Goal: Task Accomplishment & Management: Use online tool/utility

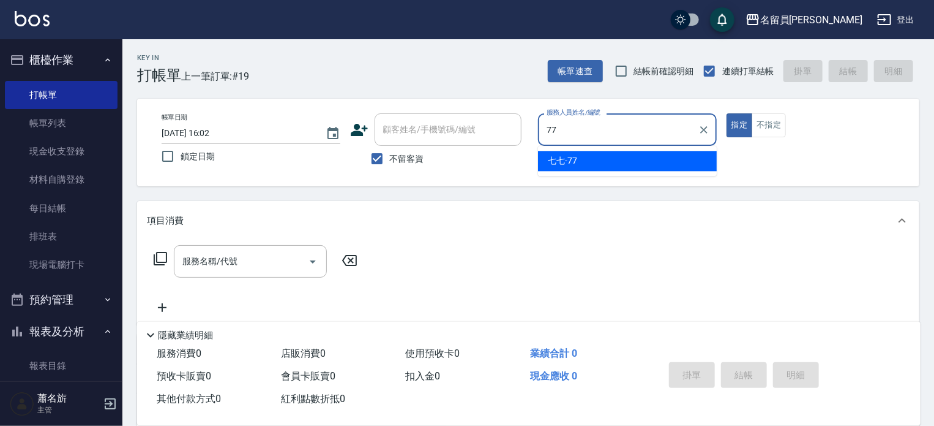
type input "七七-77"
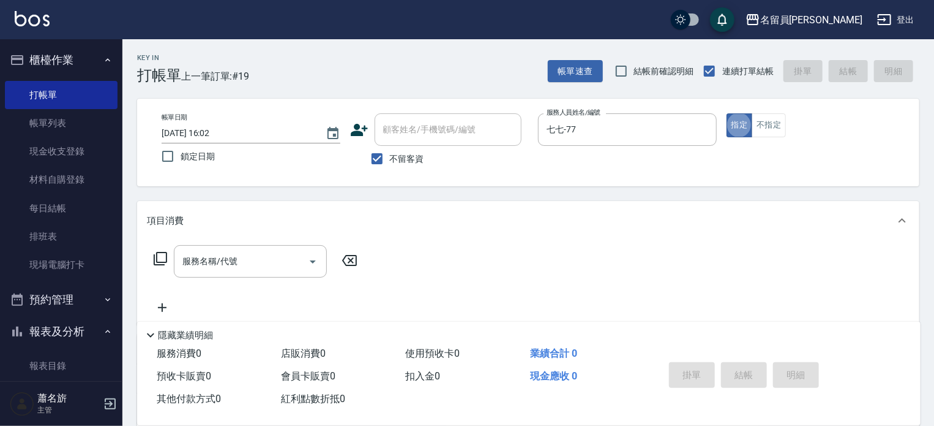
type button "true"
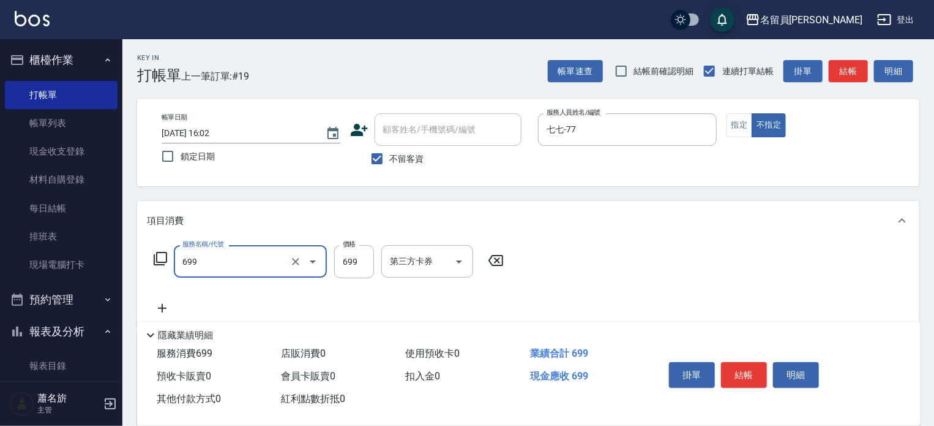
type input "精油洗髮(699)"
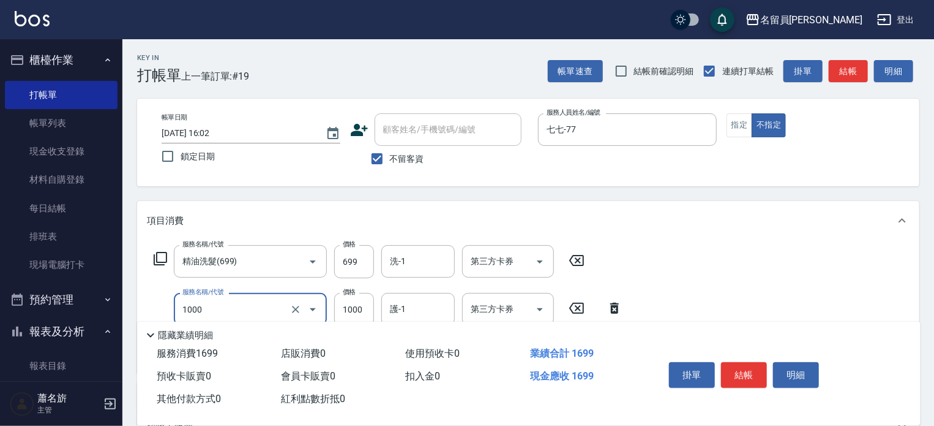
type input "酵素護髮(1000)"
type input "1200"
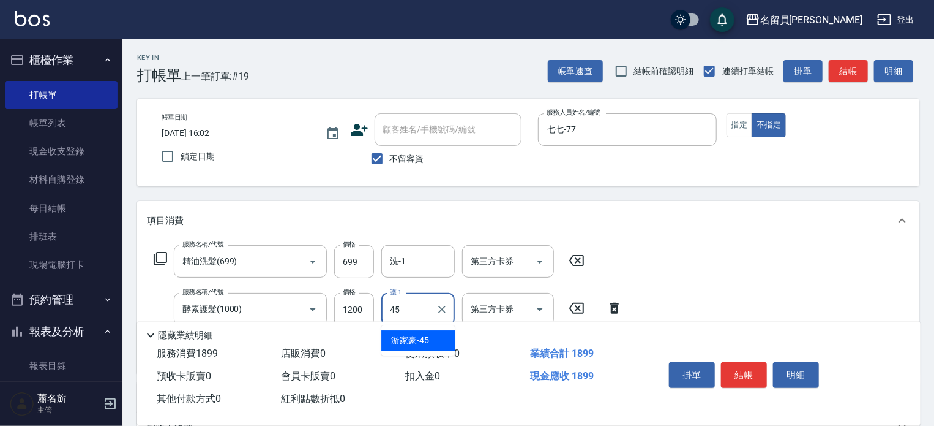
type input "[PERSON_NAME]-45"
click at [354, 244] on label "價格" at bounding box center [349, 243] width 13 height 9
click at [354, 245] on input "699" at bounding box center [354, 261] width 40 height 33
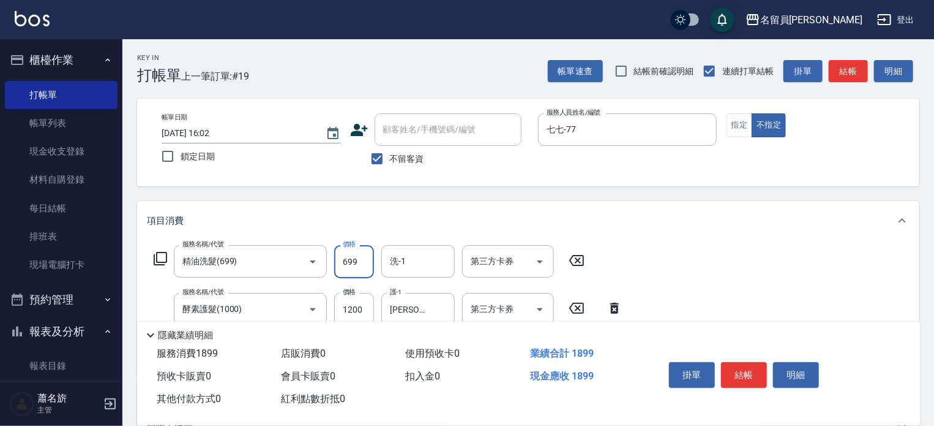
drag, startPoint x: 354, startPoint y: 251, endPoint x: 333, endPoint y: 250, distance: 20.9
click at [355, 252] on input "699" at bounding box center [354, 261] width 40 height 33
type input "879"
click at [748, 373] on button "結帳" at bounding box center [744, 375] width 46 height 26
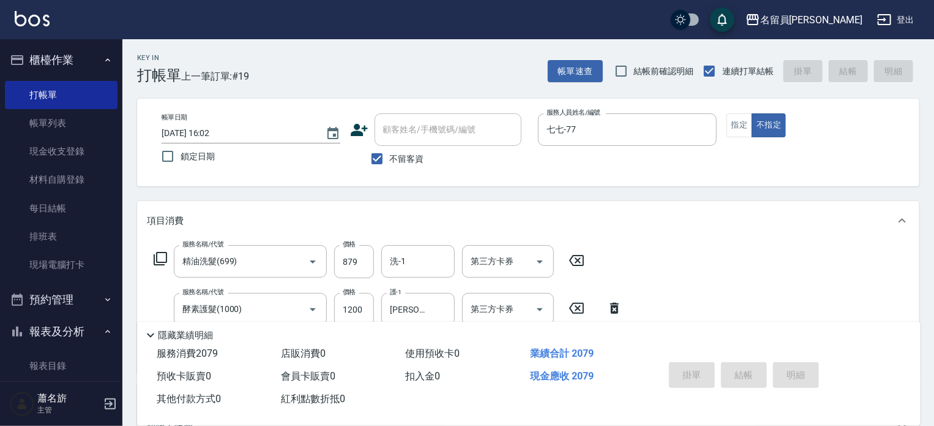
type input "[DATE] 18:30"
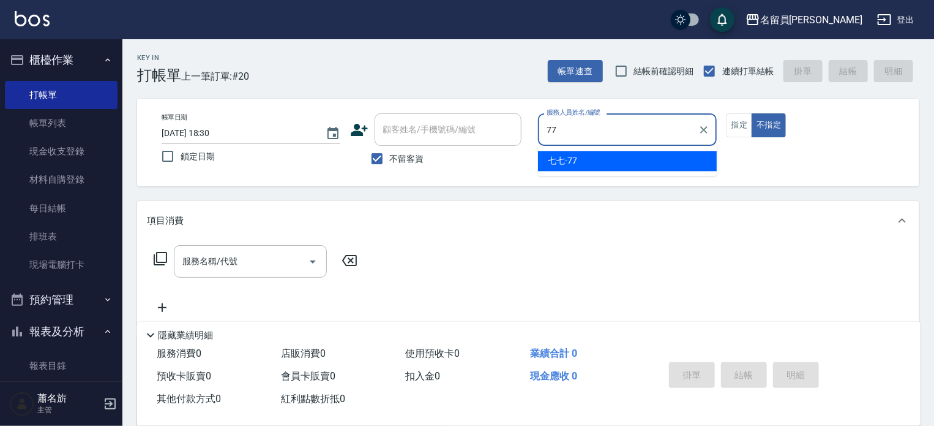
type input "七七-77"
type button "false"
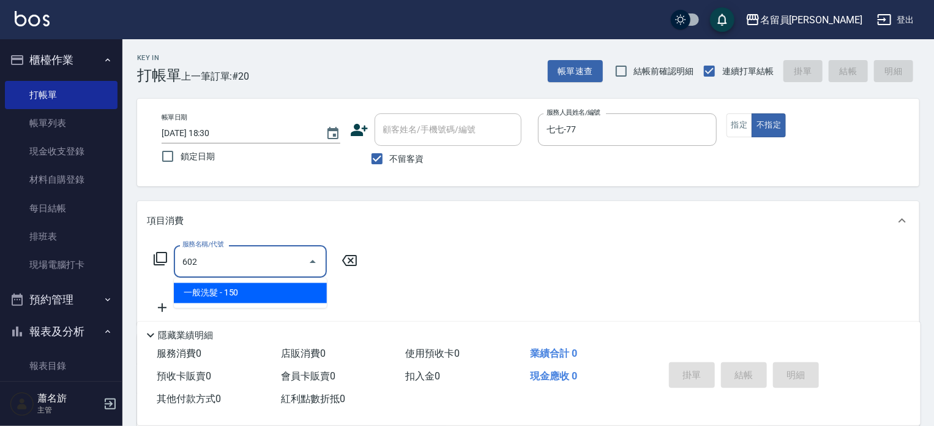
type input "一般洗髮(602)"
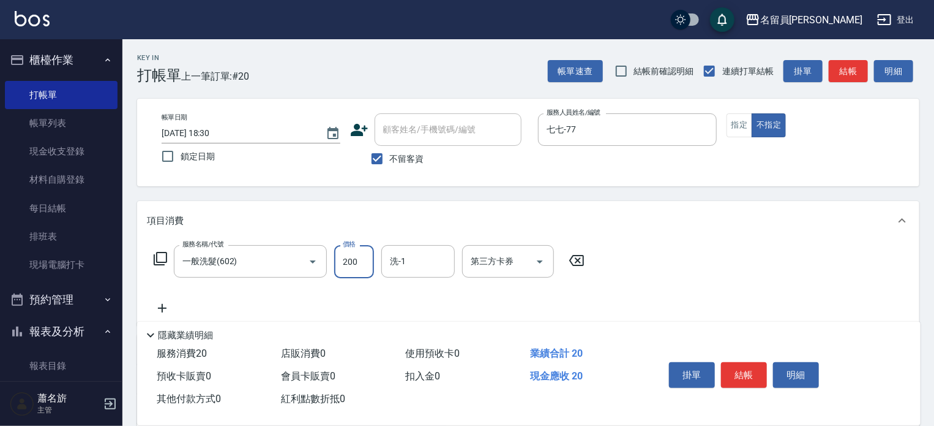
type input "200"
type input "4"
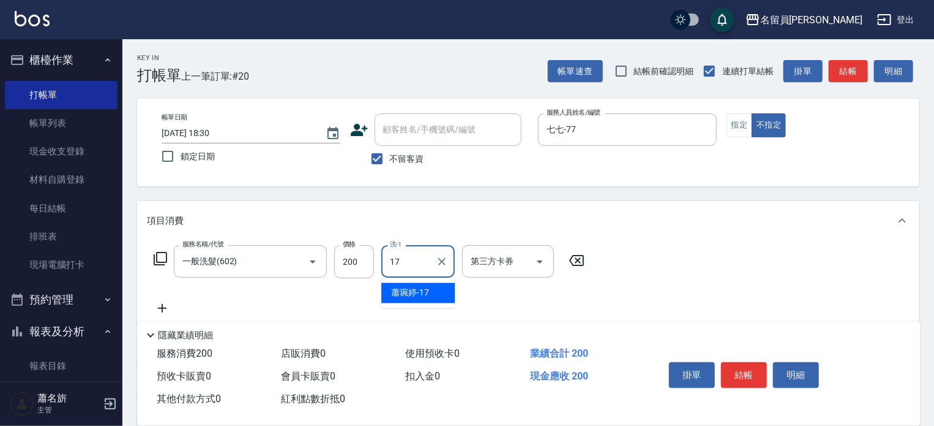
type input "[PERSON_NAME]-17"
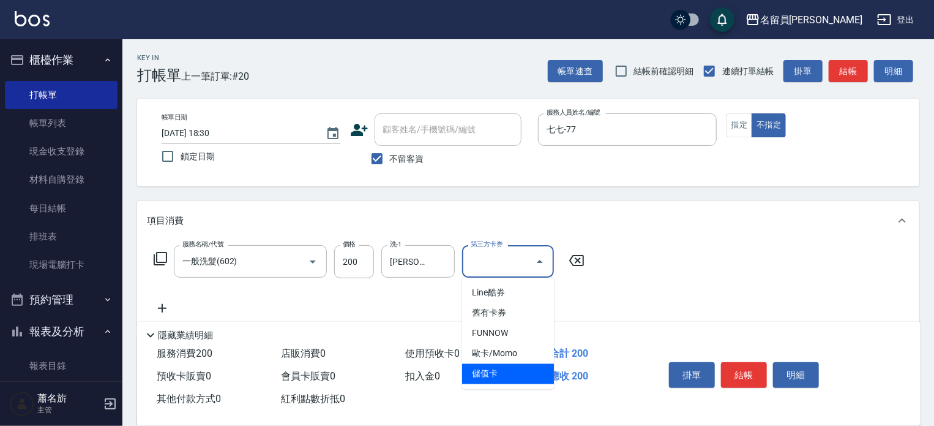
type input "儲值卡"
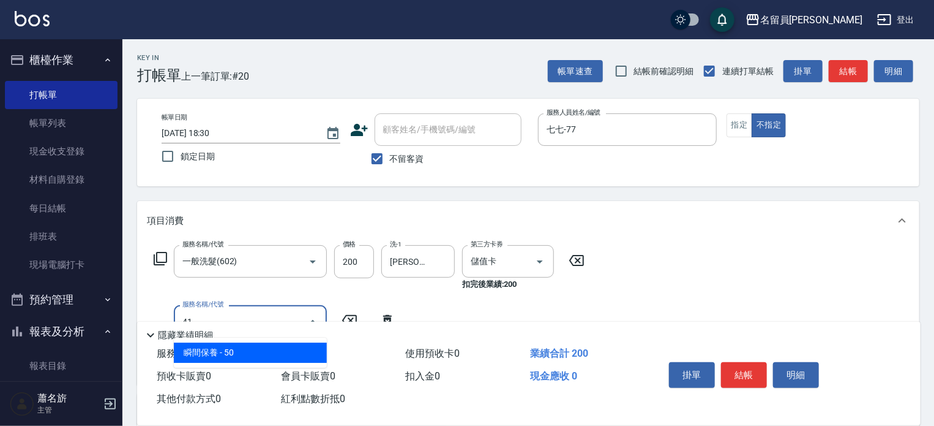
type input "4"
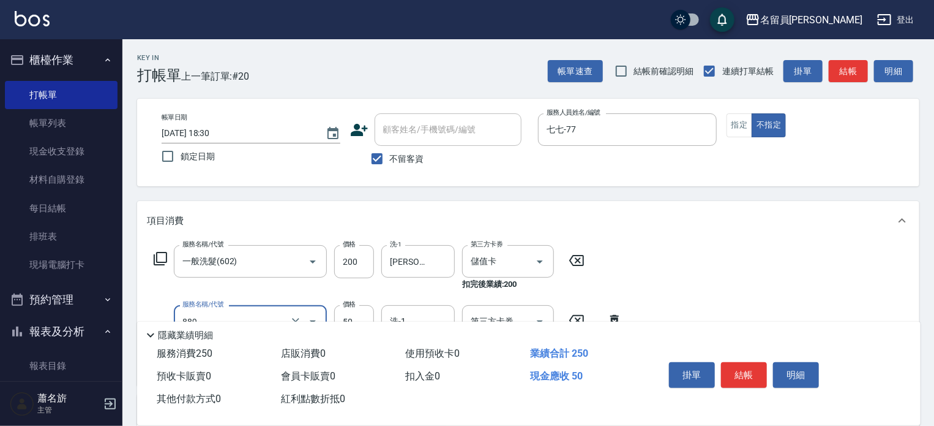
type input "精油(889)"
type input "[PERSON_NAME]-17"
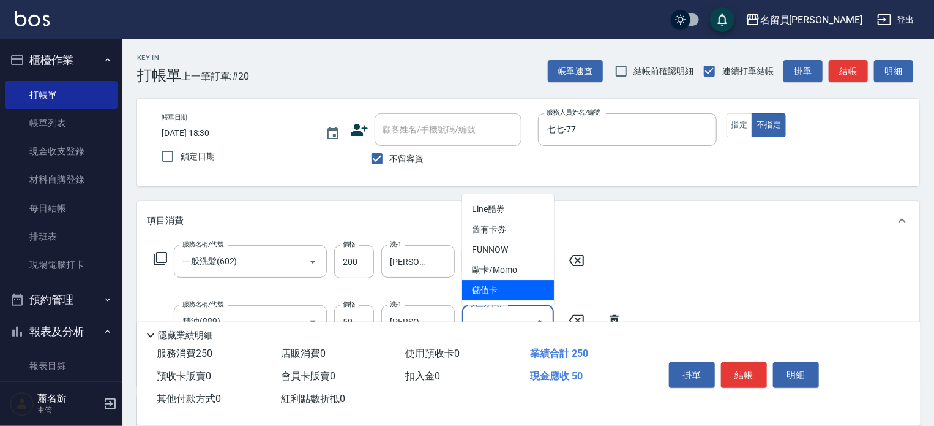
type input "儲值卡"
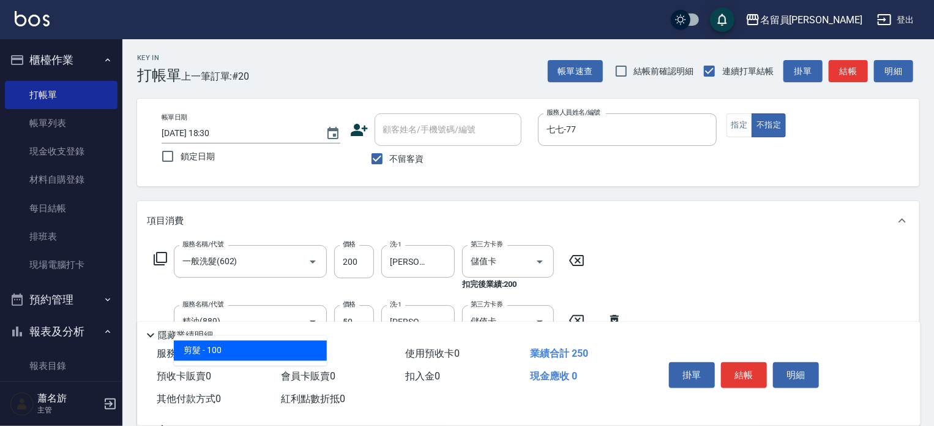
type input "剪髮(302)"
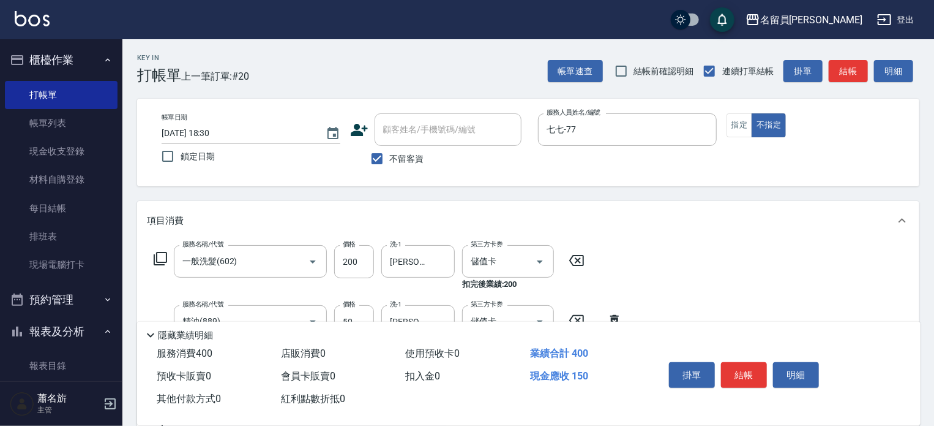
type input "150"
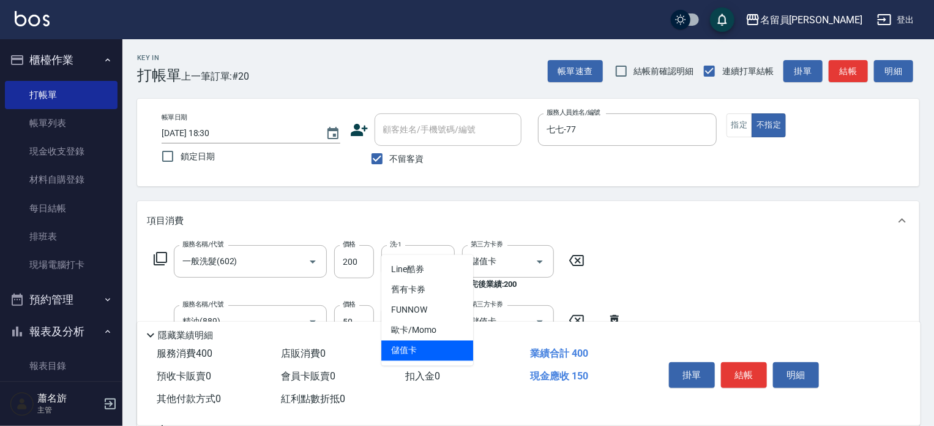
type input "儲值卡"
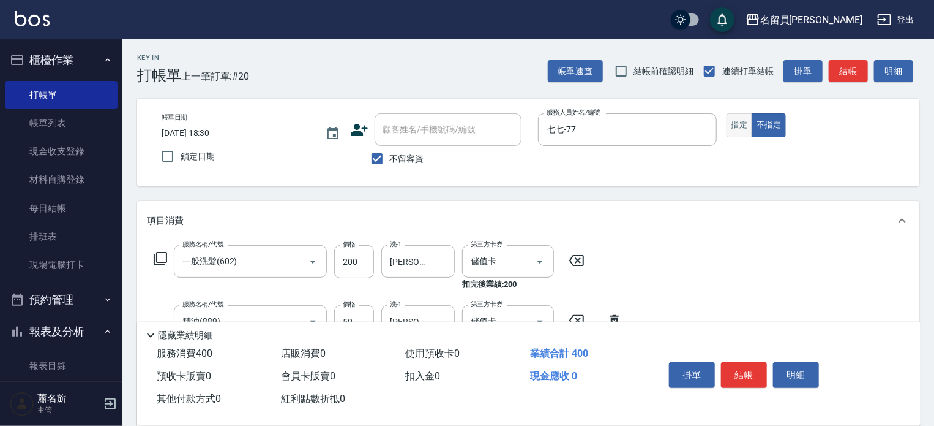
click at [743, 124] on button "指定" at bounding box center [740, 125] width 26 height 24
drag, startPoint x: 754, startPoint y: 383, endPoint x: 751, endPoint y: 363, distance: 19.7
click at [756, 373] on button "結帳" at bounding box center [744, 375] width 46 height 26
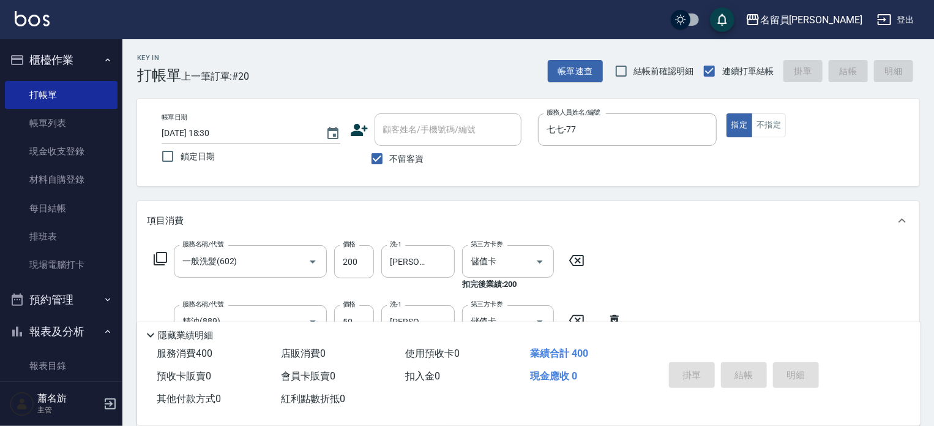
type input "[DATE] 18:31"
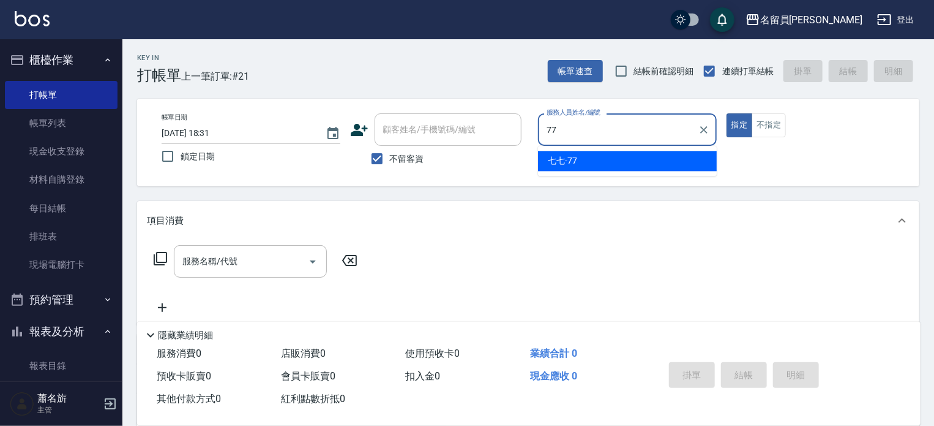
type input "七七-77"
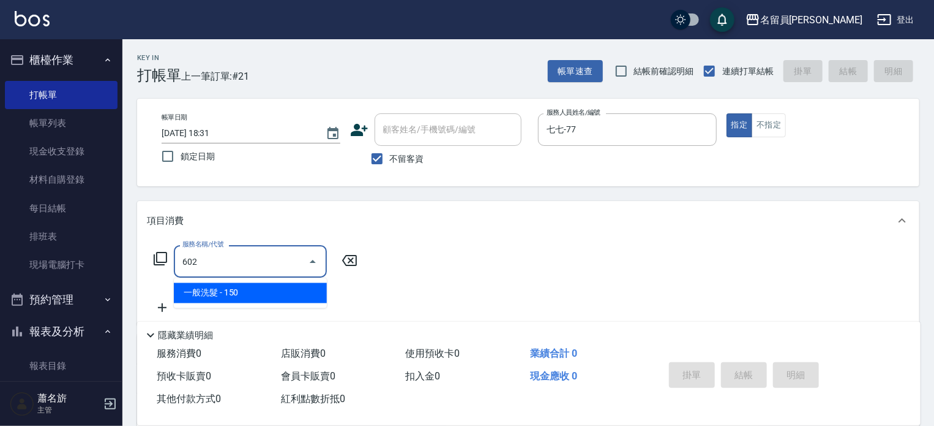
type input "一般洗髮(602)"
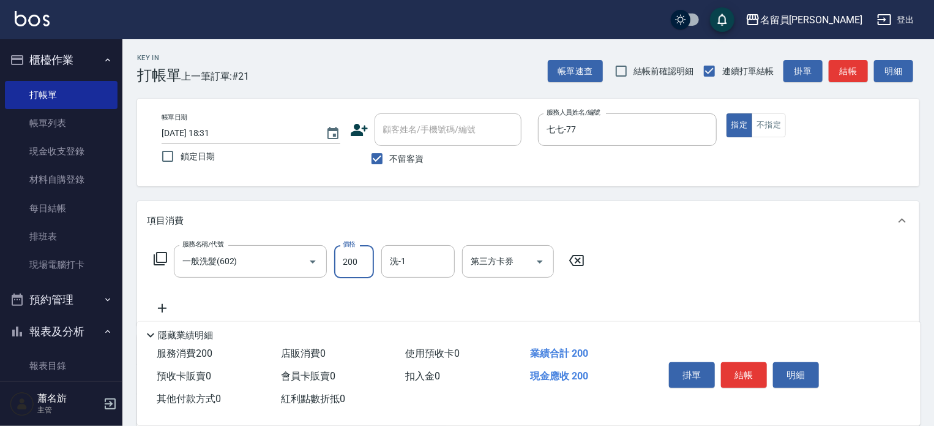
type input "200"
type input "[PERSON_NAME]-17"
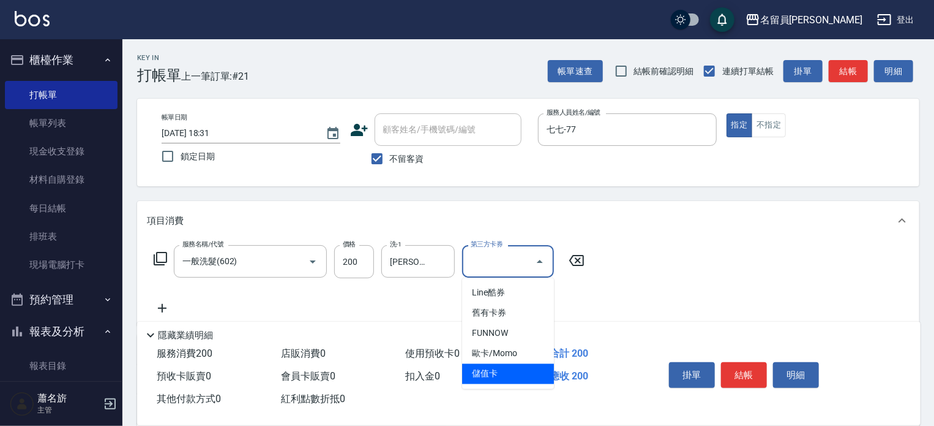
type input "儲值卡"
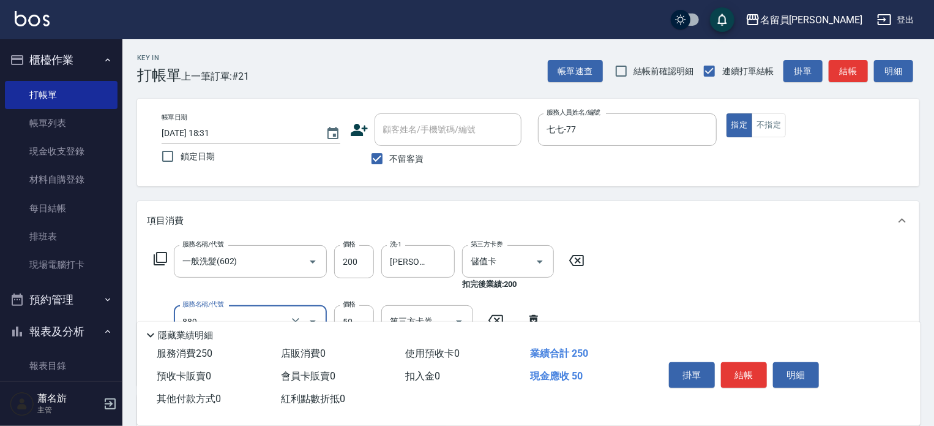
type input "精油(889)"
click at [420, 321] on div "隱藏業績明細" at bounding box center [529, 331] width 784 height 21
click at [422, 315] on input "洗-1" at bounding box center [418, 320] width 62 height 21
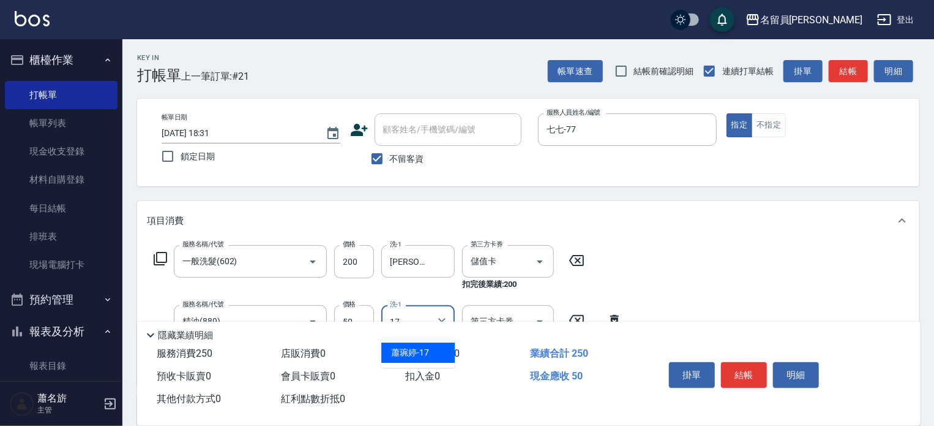
type input "[PERSON_NAME]-17"
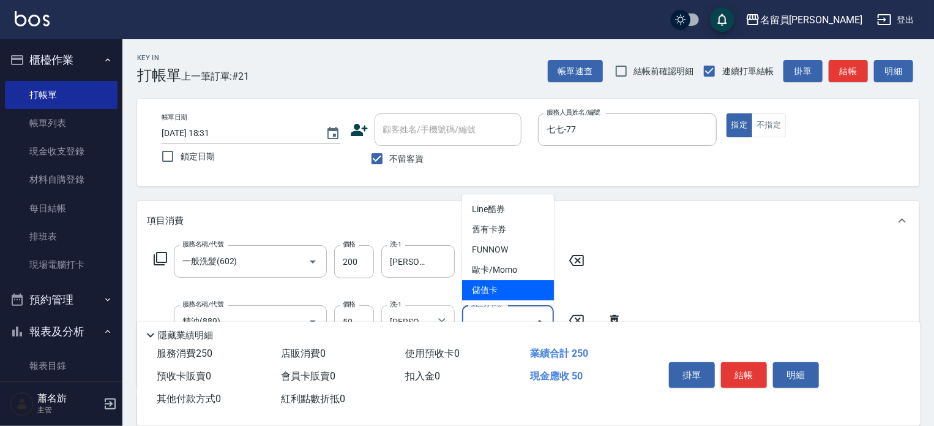
type input "儲值卡"
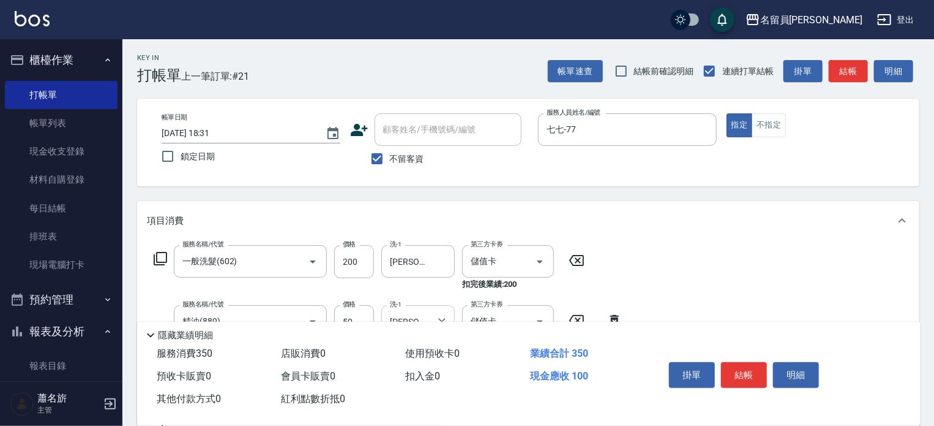
type input "剪髮(302)"
type input "150"
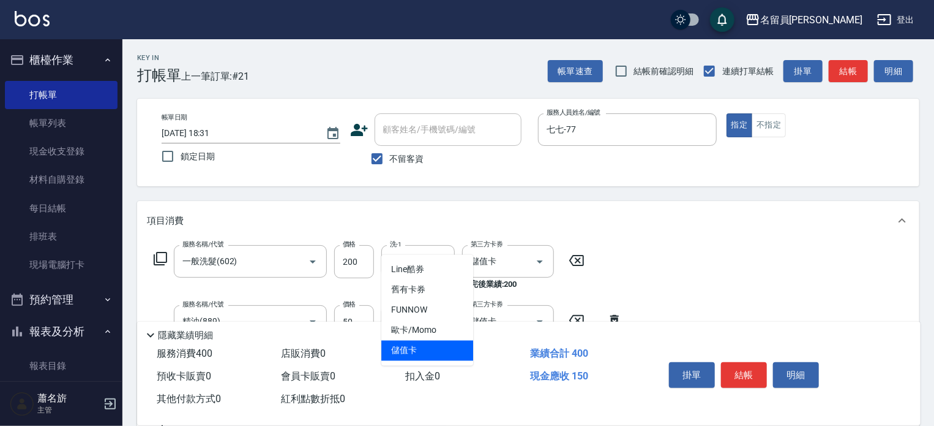
type input "儲值卡"
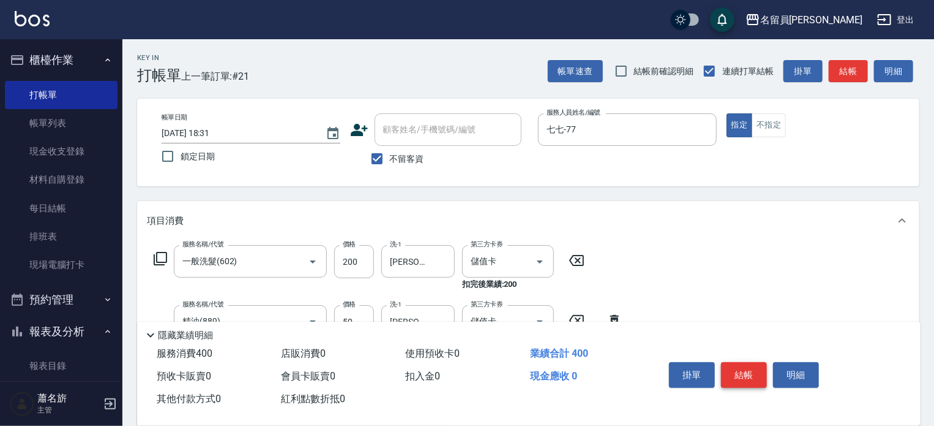
click at [746, 367] on button "結帳" at bounding box center [744, 375] width 46 height 26
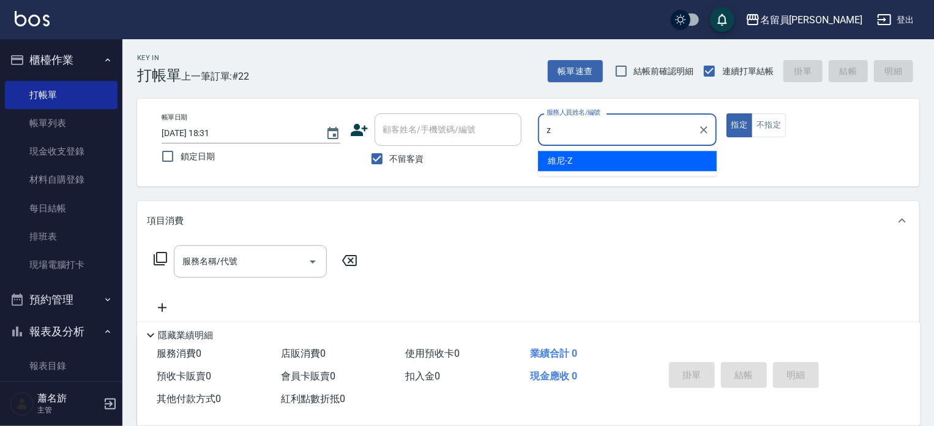
type input "維尼-Z"
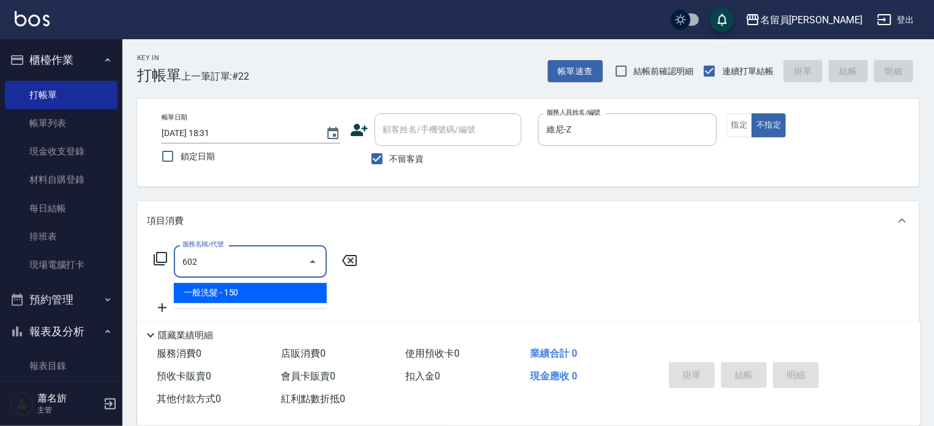
type input "一般洗髮(602)"
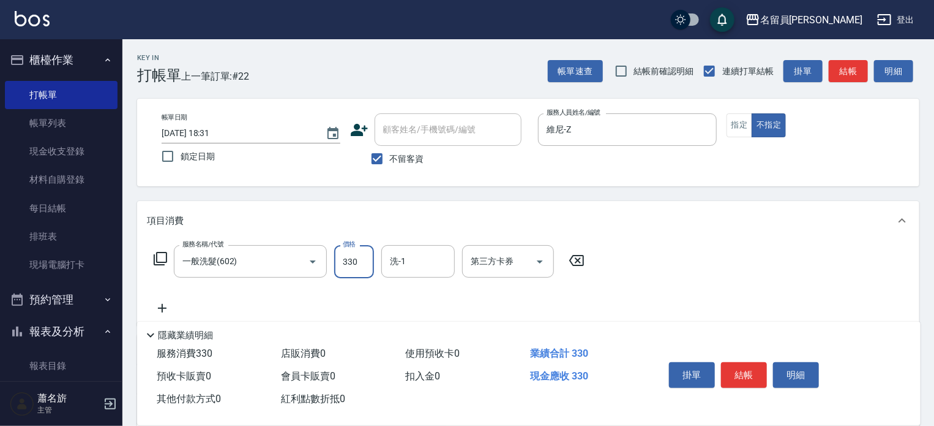
type input "330"
type input "5"
click at [441, 261] on input "洗-1" at bounding box center [418, 260] width 62 height 21
type input "[PERSON_NAME]-45"
click at [749, 367] on button "結帳" at bounding box center [744, 375] width 46 height 26
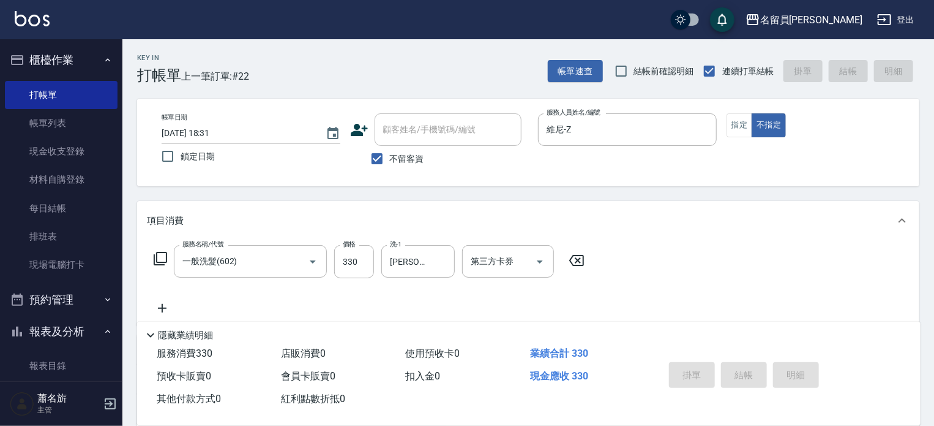
type input "[DATE] 18:32"
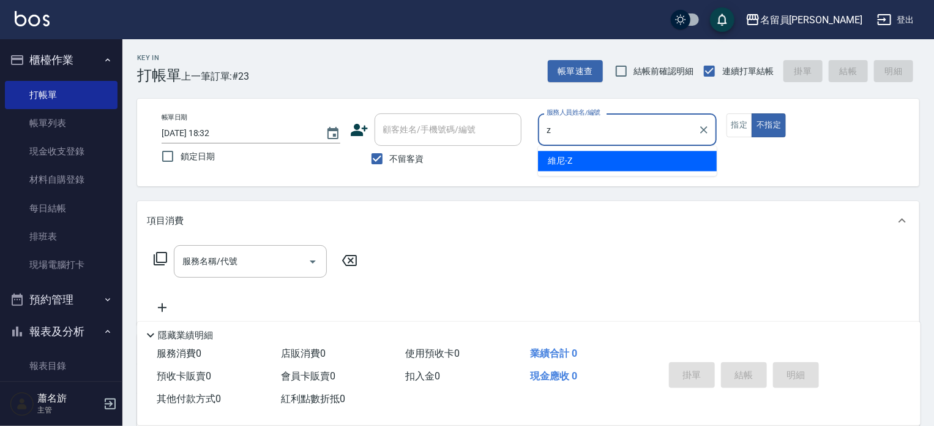
type input "維尼-Z"
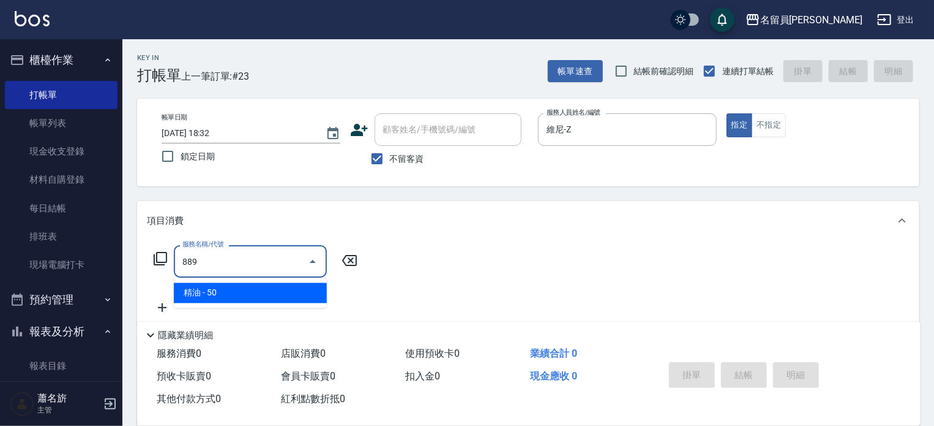
type input "精油(889)"
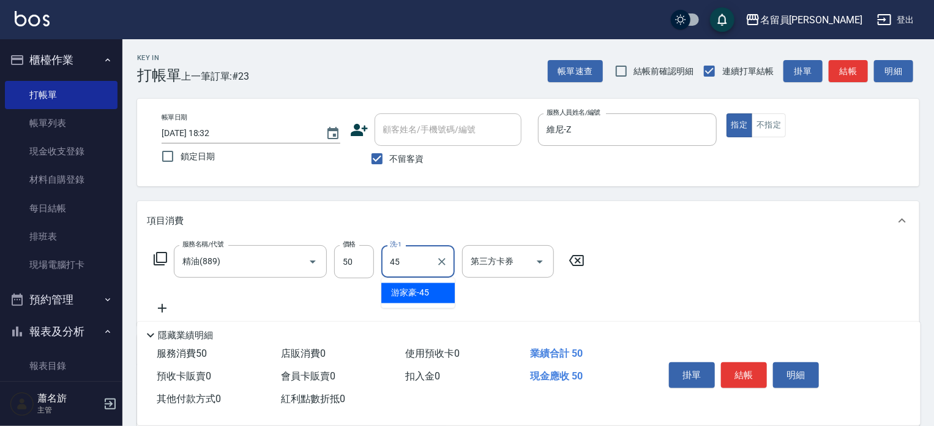
type input "[PERSON_NAME]-45"
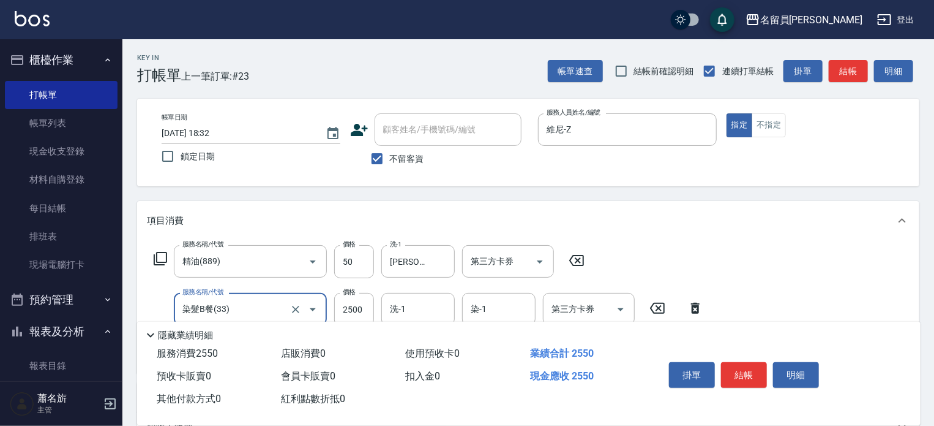
type input "染髮B餐(33)"
type input "3000"
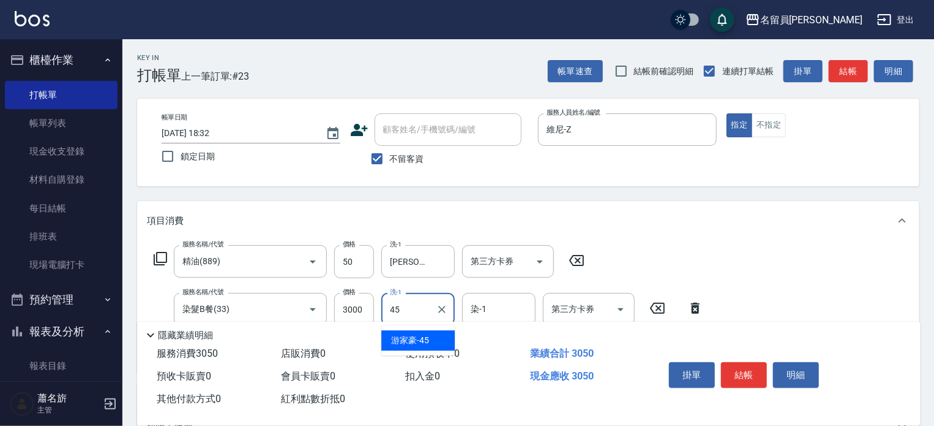
type input "[PERSON_NAME]-45"
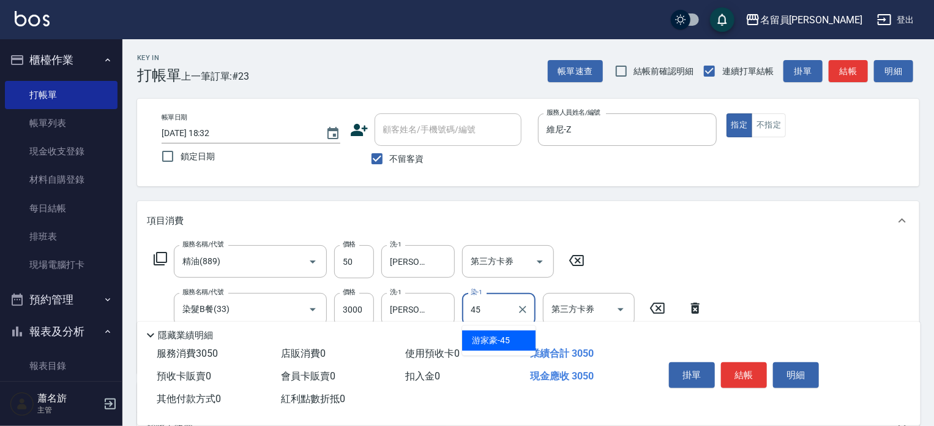
type input "[PERSON_NAME]-45"
type input "染髮(501)"
type input "1800"
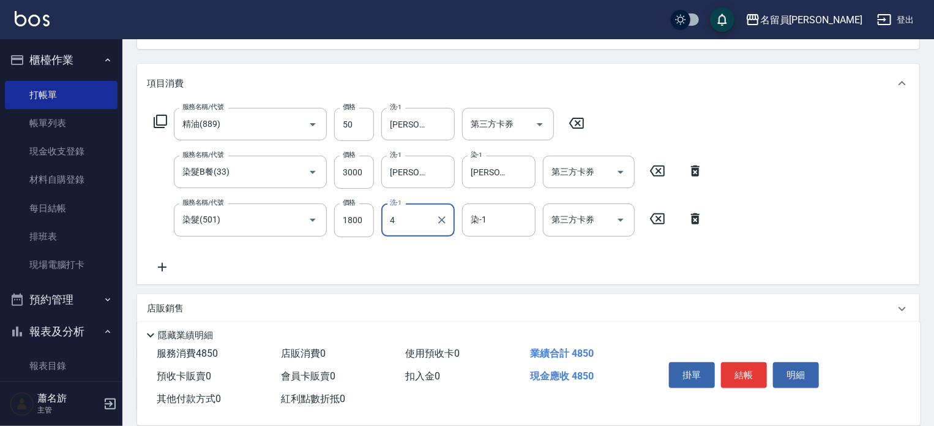
scroll to position [184, 0]
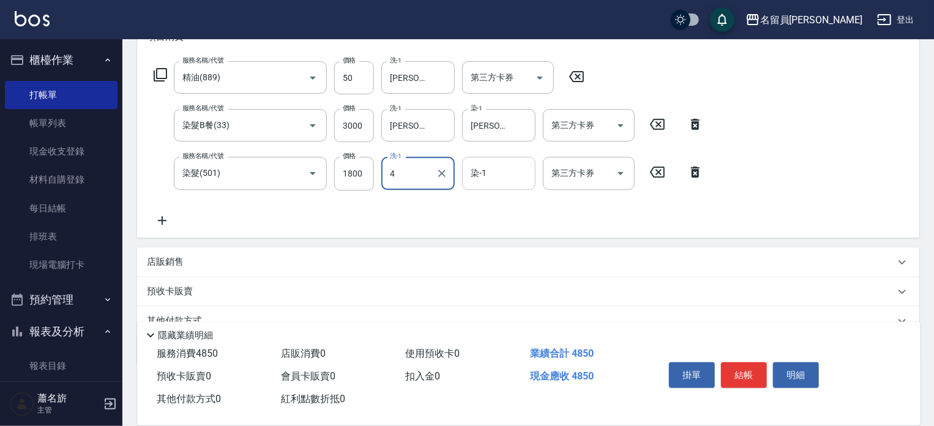
type input "4"
click at [514, 176] on input "染-1" at bounding box center [499, 172] width 62 height 21
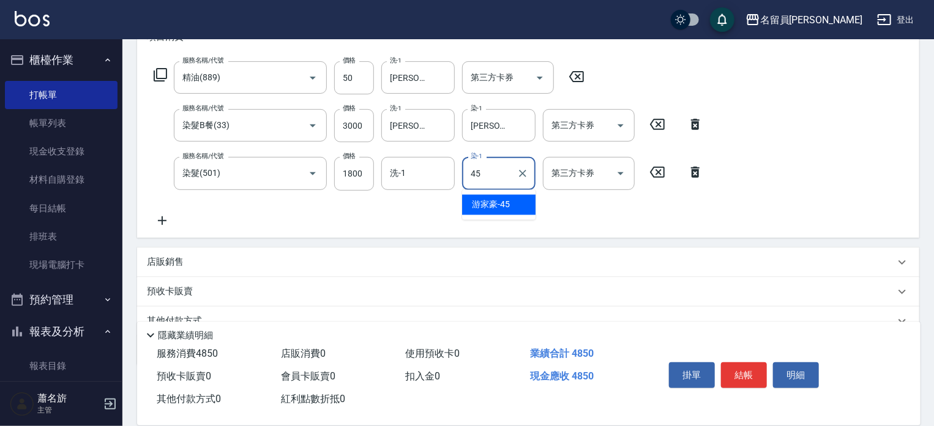
type input "[PERSON_NAME]-45"
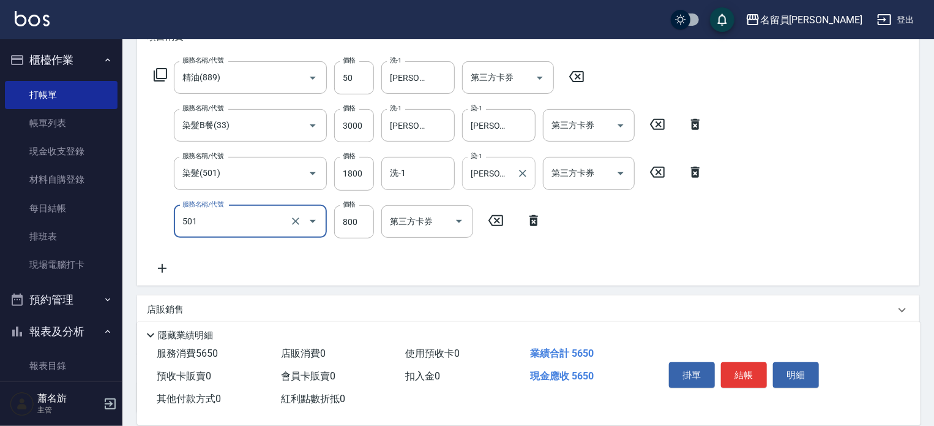
type input "染髮(501)"
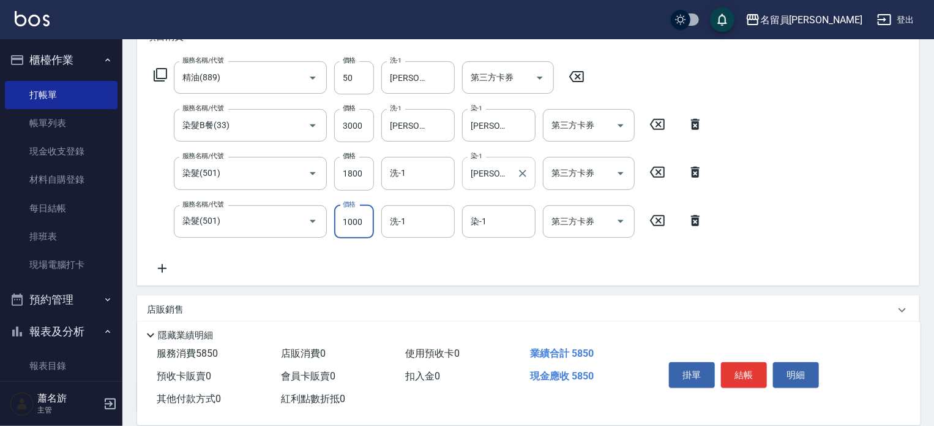
type input "1000"
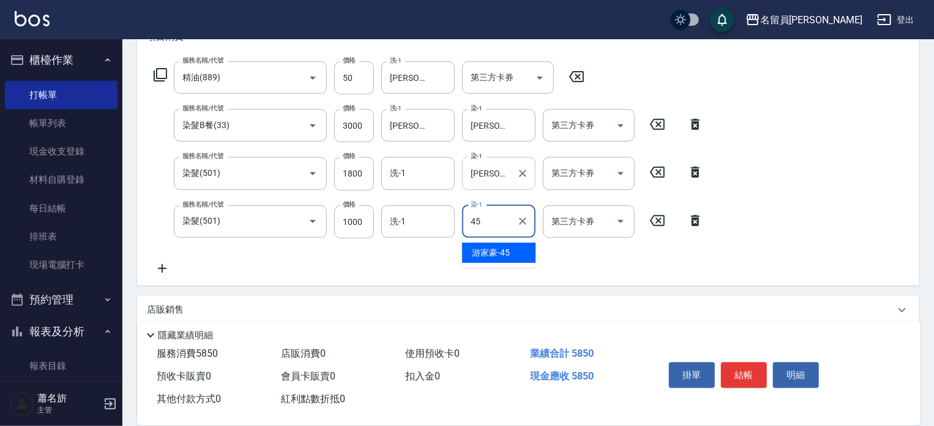
type input "[PERSON_NAME]-45"
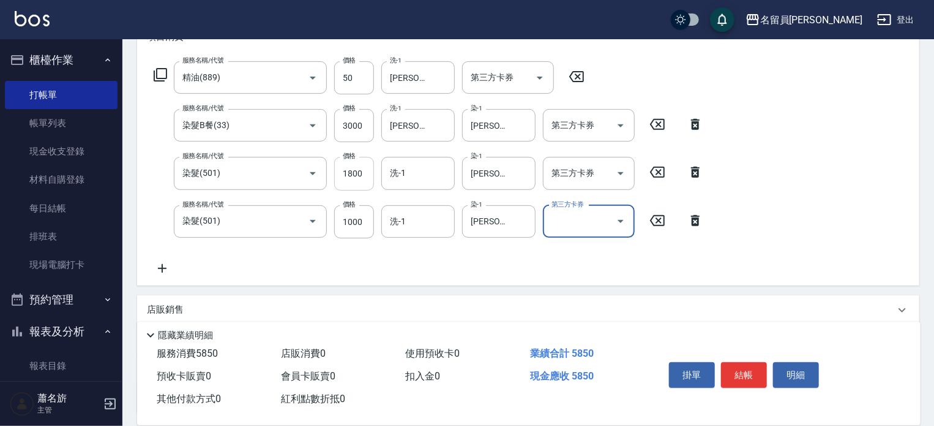
click at [344, 173] on input "1800" at bounding box center [354, 173] width 40 height 33
type input "1000"
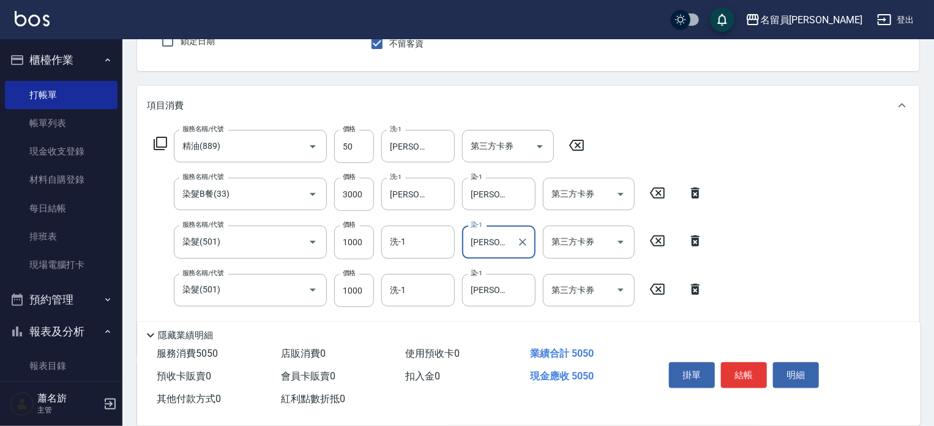
scroll to position [0, 0]
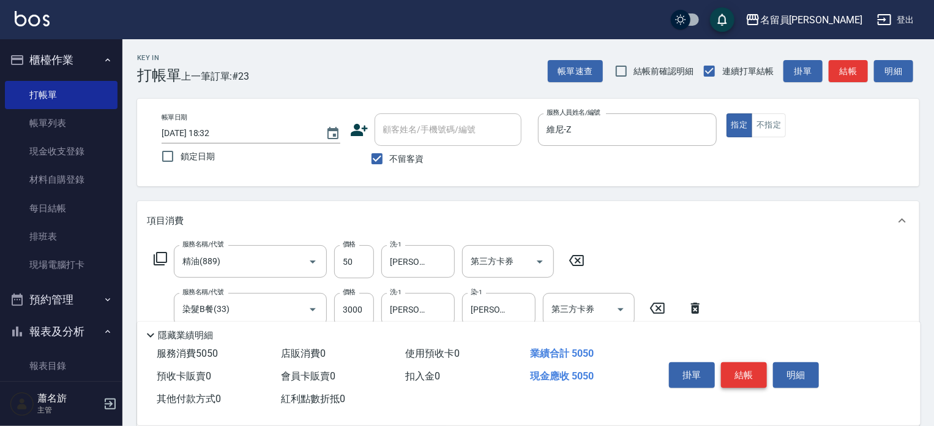
click at [759, 369] on button "結帳" at bounding box center [744, 375] width 46 height 26
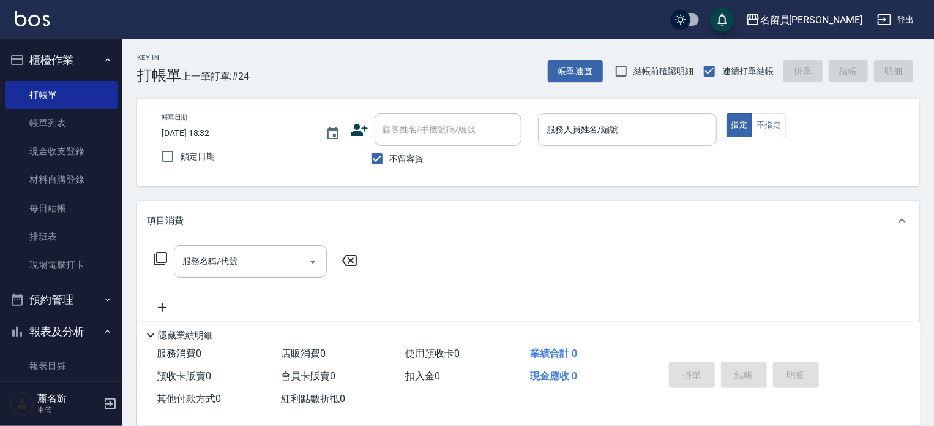
click at [683, 121] on input "服務人員姓名/編號" at bounding box center [628, 129] width 168 height 21
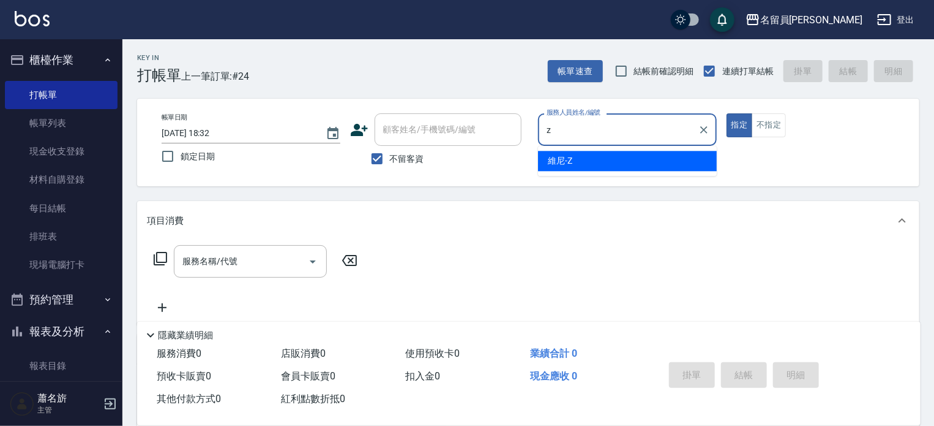
type input "維尼-Z"
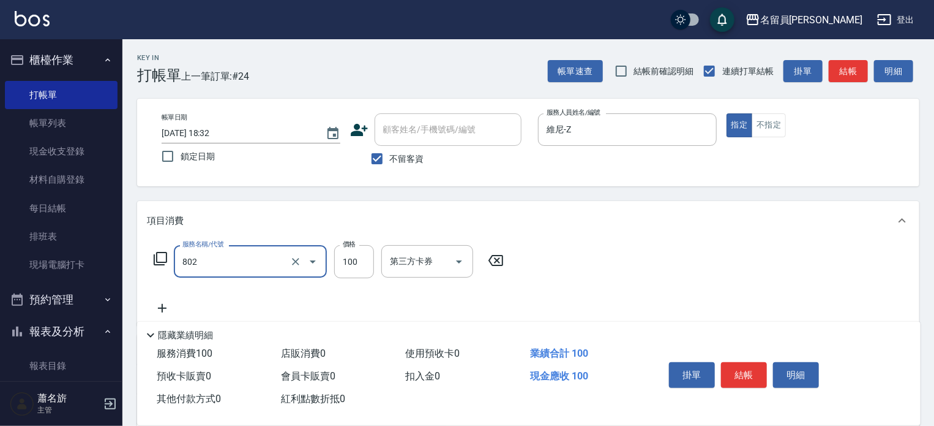
type input "VIP儲值(802)"
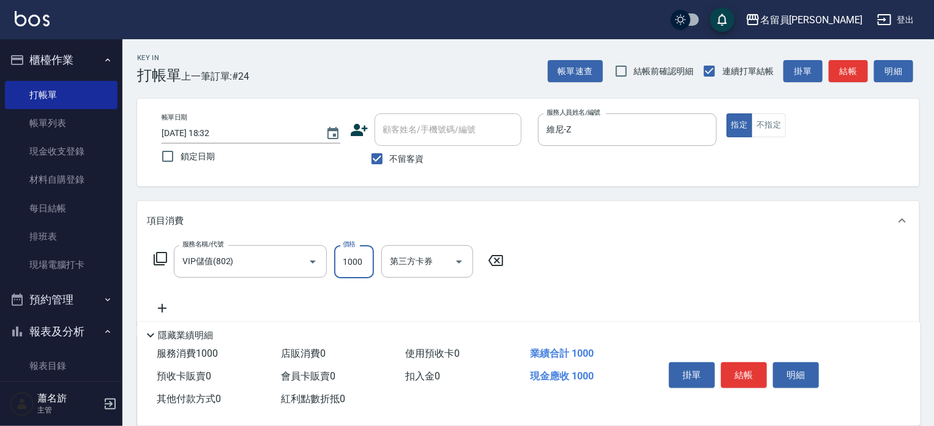
type input "1000"
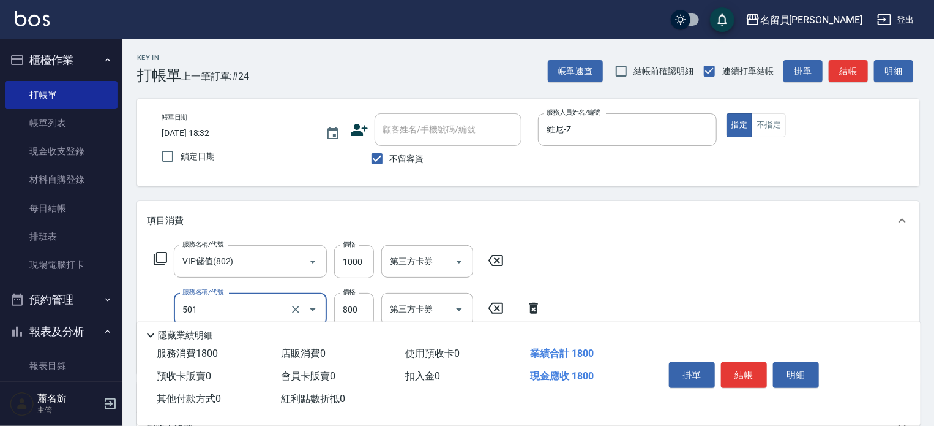
type input "染髮(501)"
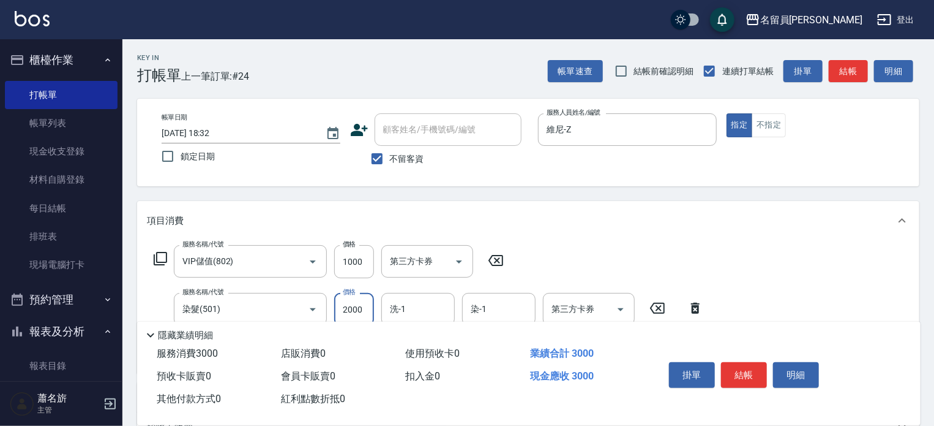
type input "2000"
type input "[PERSON_NAME]-45"
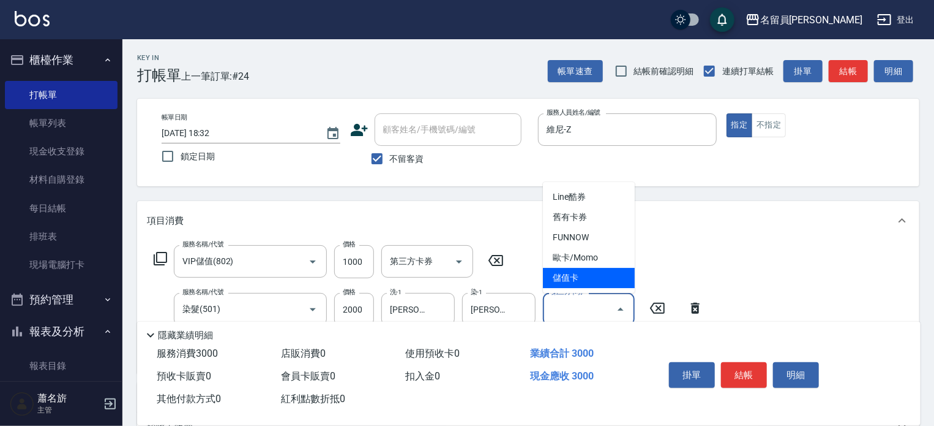
type input "儲值卡"
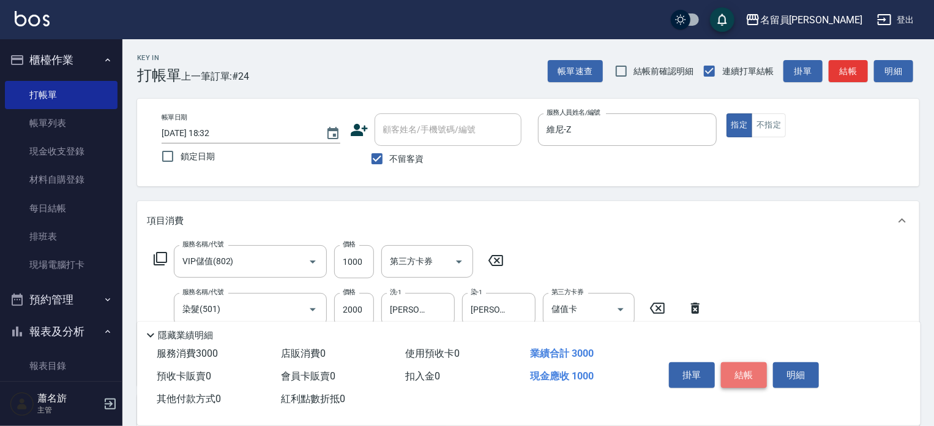
click at [740, 367] on button "結帳" at bounding box center [744, 375] width 46 height 26
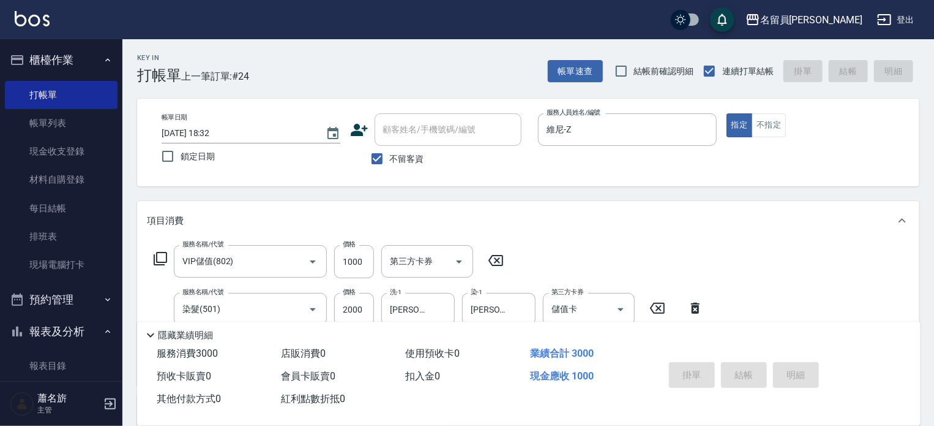
type input "[DATE] 18:33"
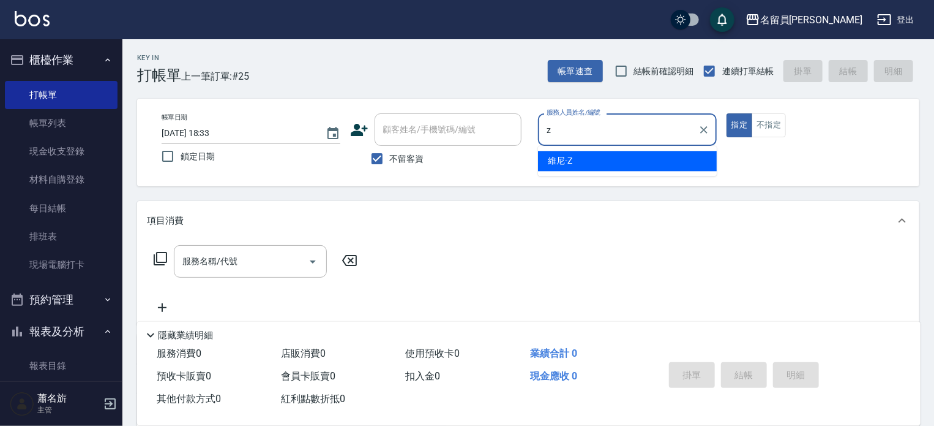
type input "維尼-Z"
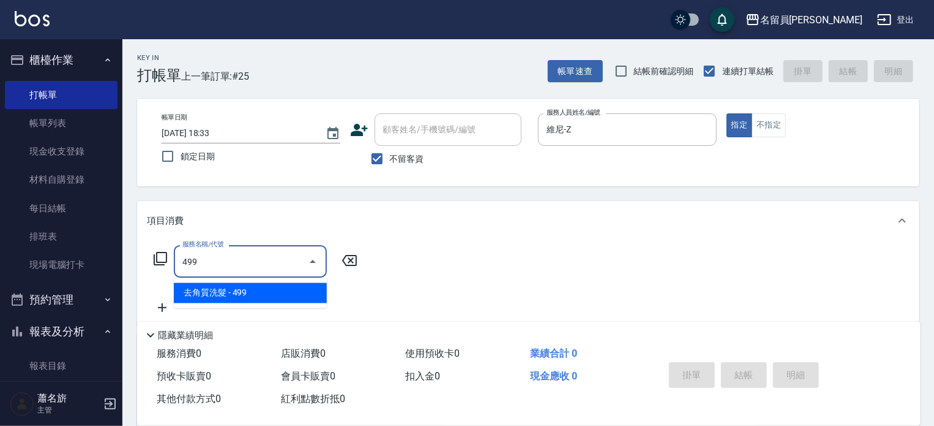
type input "去角質洗髮(499)"
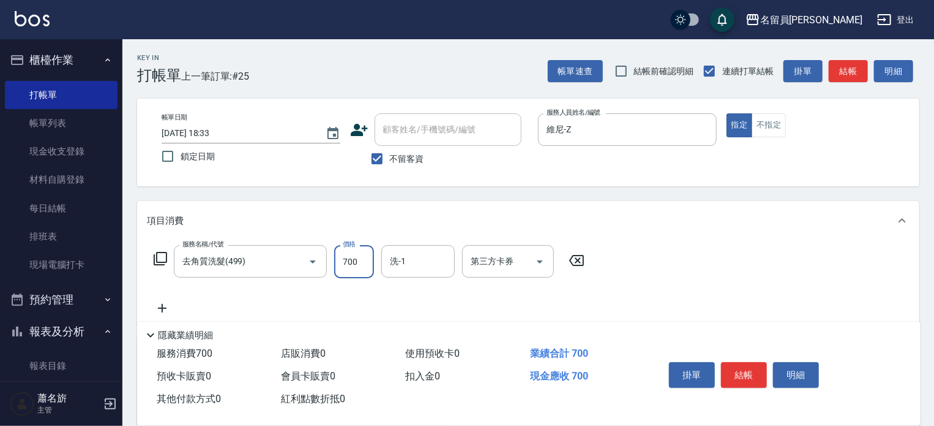
type input "700"
type input "[PERSON_NAME]-45"
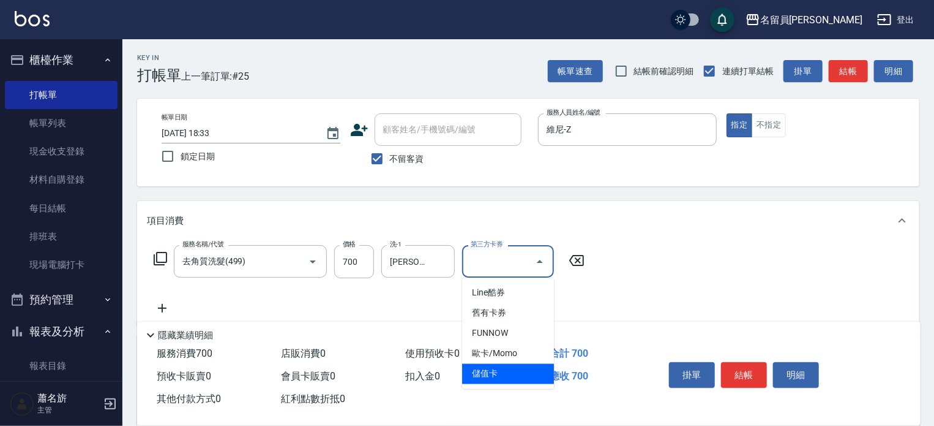
type input "儲值卡"
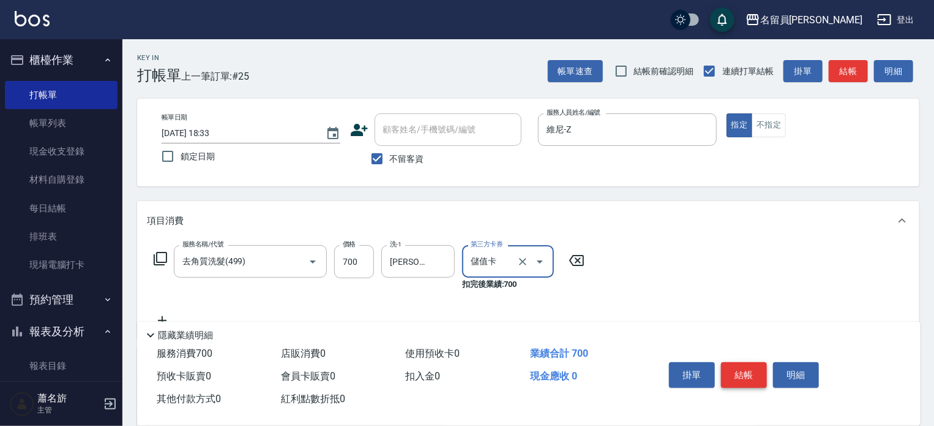
click at [749, 373] on button "結帳" at bounding box center [744, 375] width 46 height 26
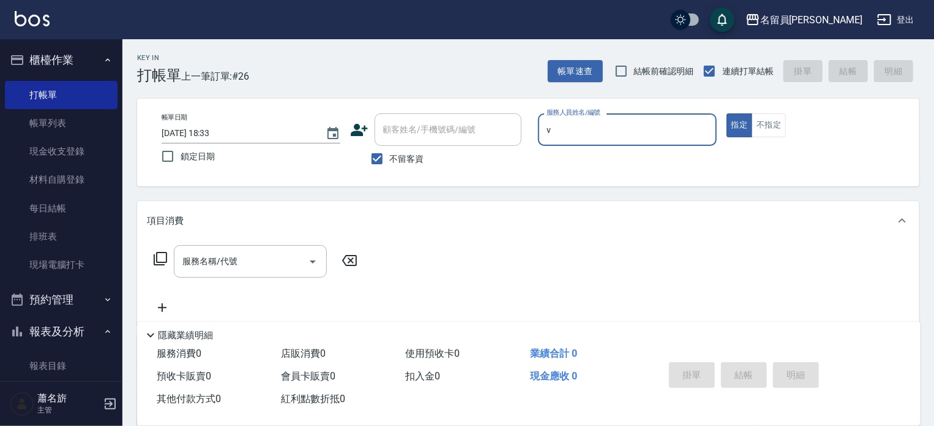
type input "[PERSON_NAME][PERSON_NAME]-V"
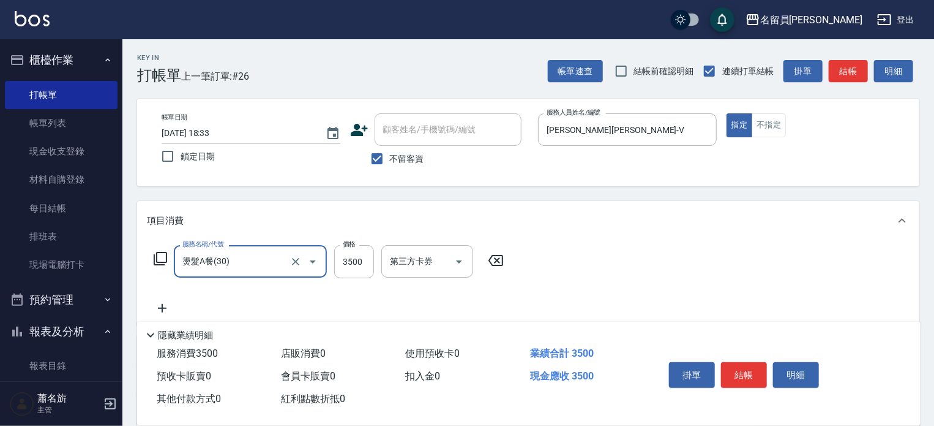
type input "燙髮A餐(30)"
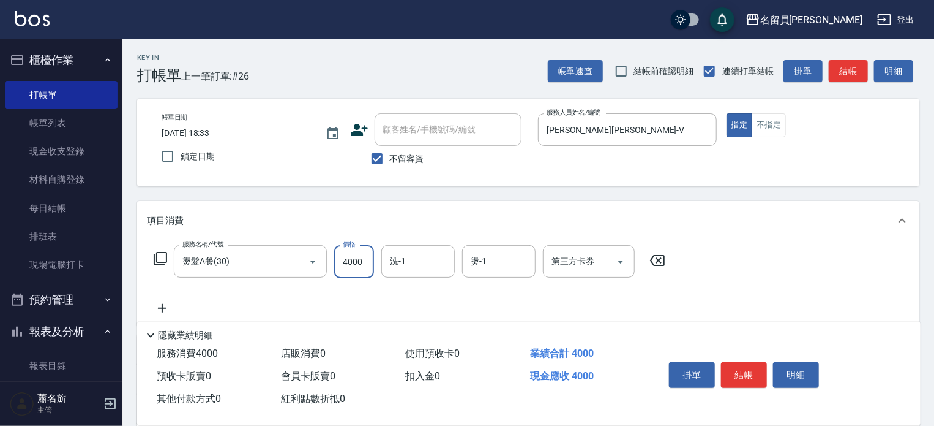
type input "4000"
type input "[PERSON_NAME]-17"
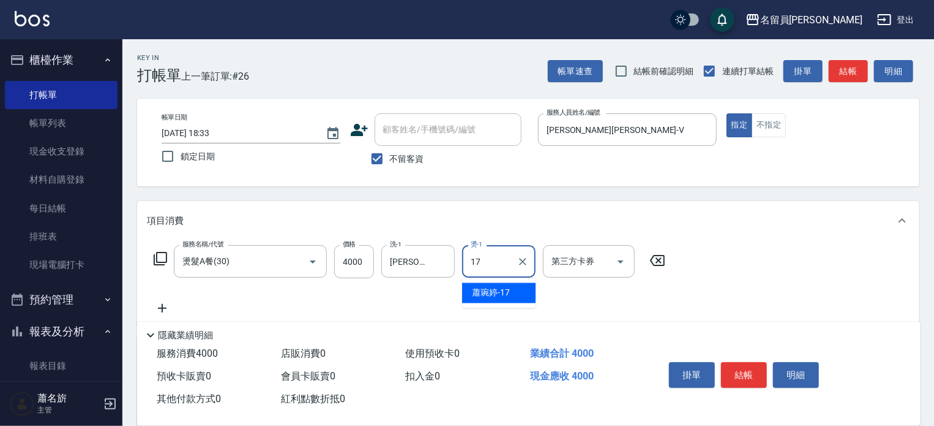
type input "[PERSON_NAME]-17"
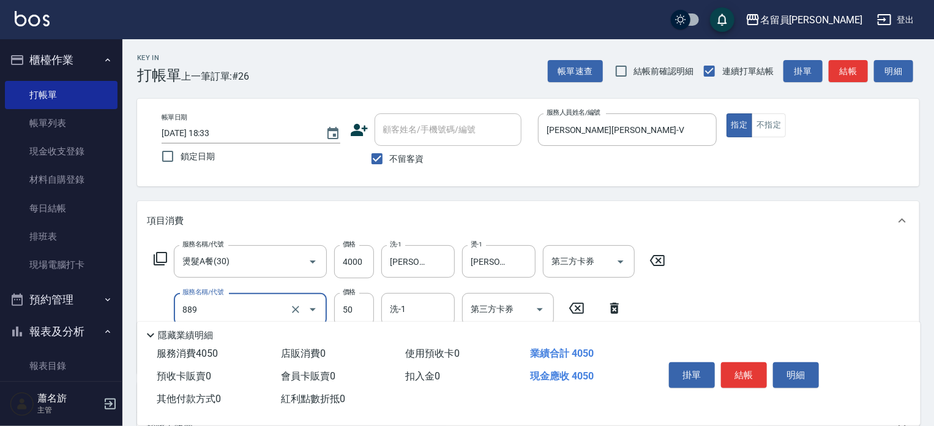
type input "精油(889)"
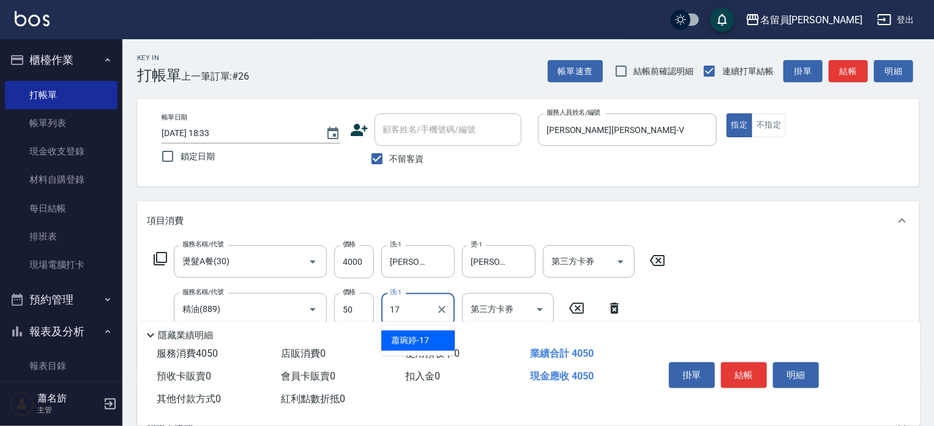
type input "[PERSON_NAME]-17"
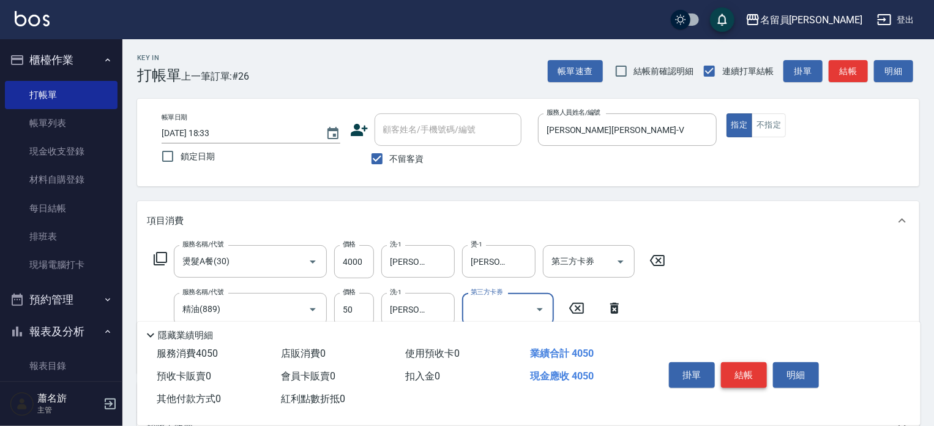
click at [749, 372] on button "結帳" at bounding box center [744, 375] width 46 height 26
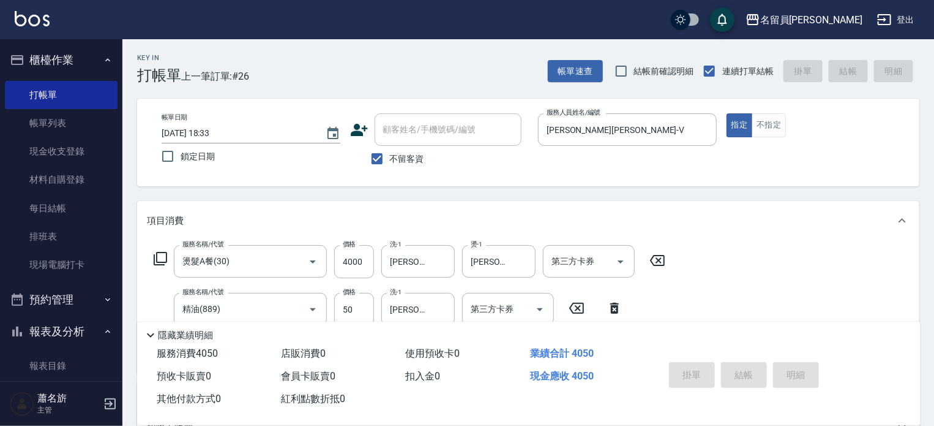
type input "[DATE] 18:34"
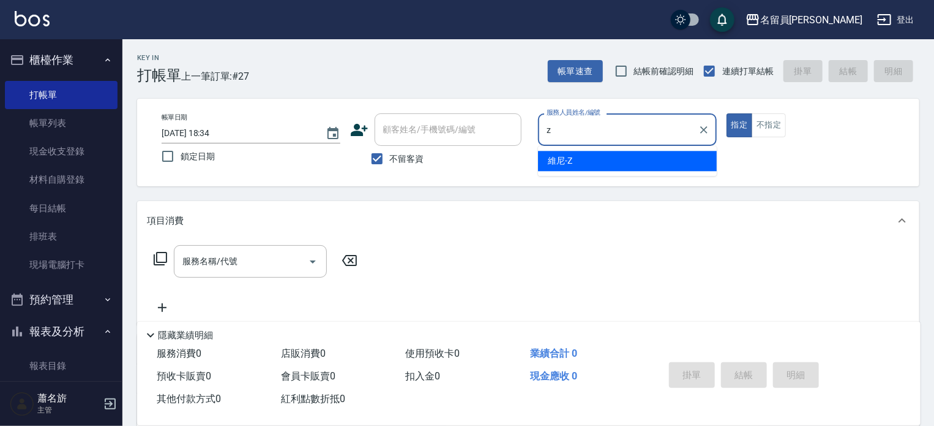
type input "維尼-Z"
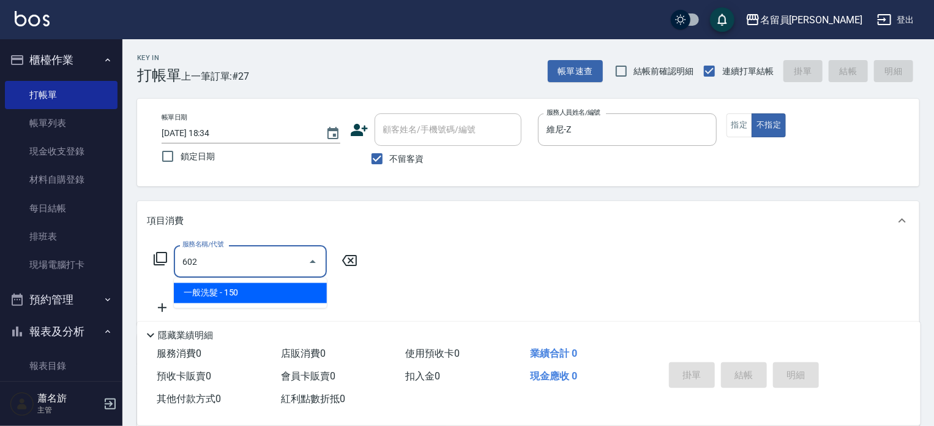
type input "一般洗髮(602)"
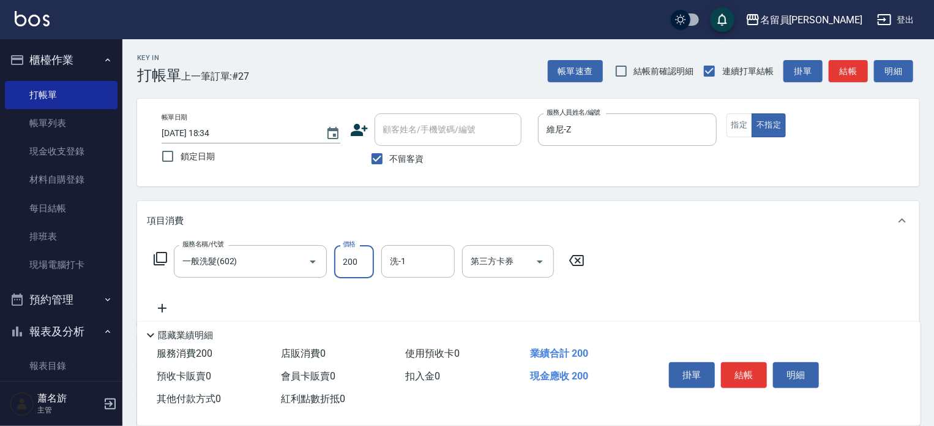
type input "200"
type input "[PERSON_NAME]-45"
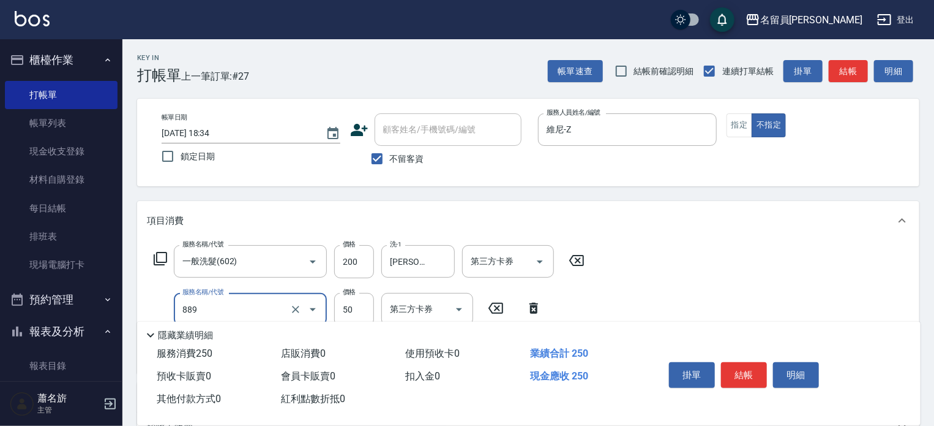
type input "精油(889)"
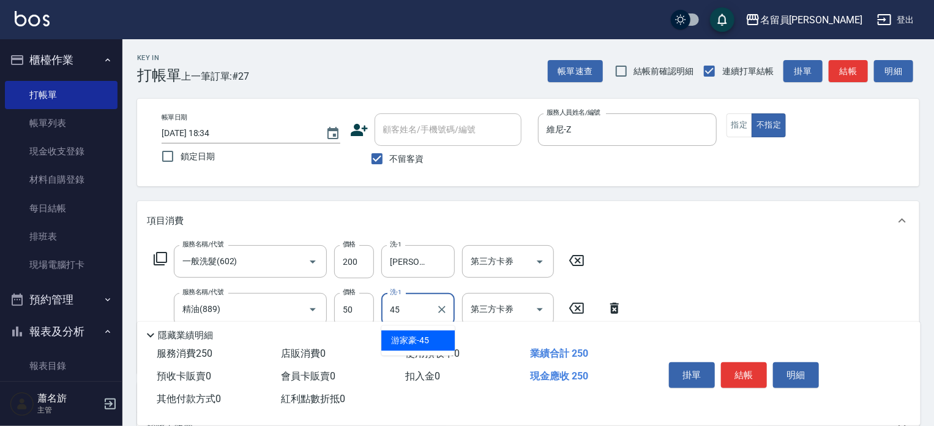
type input "[PERSON_NAME]-45"
type input "瞬間保養(415)"
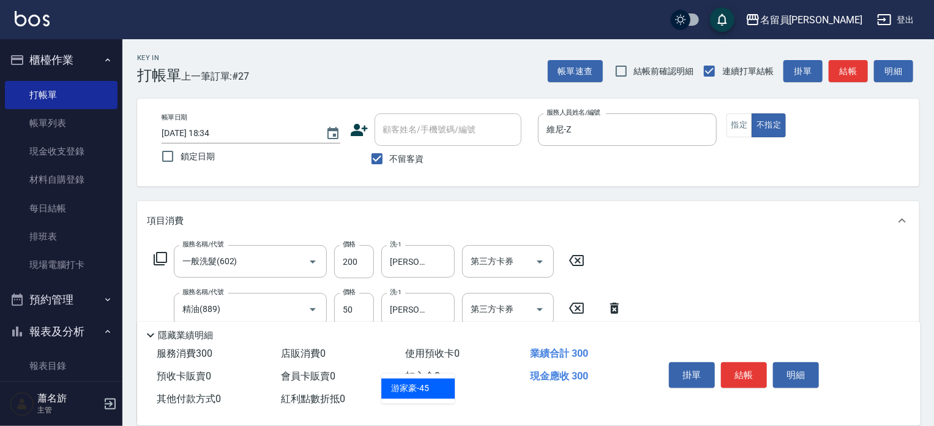
type input "[PERSON_NAME]-45"
click at [746, 377] on button "結帳" at bounding box center [744, 375] width 46 height 26
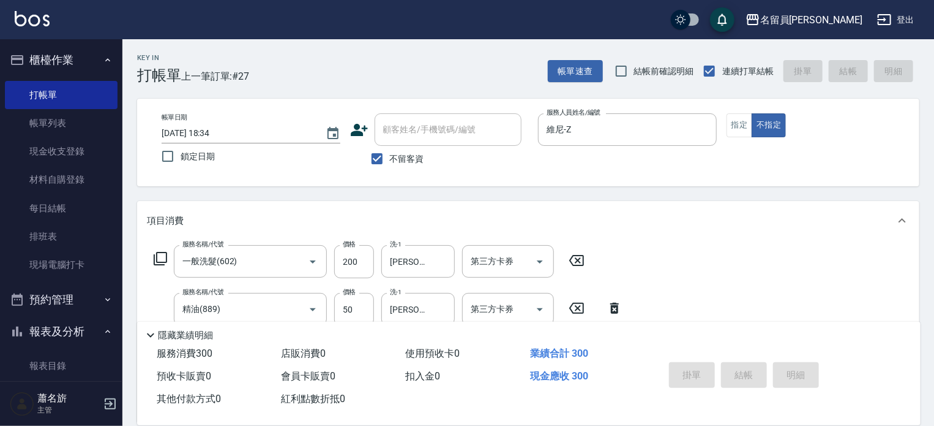
type input "[DATE] 18:35"
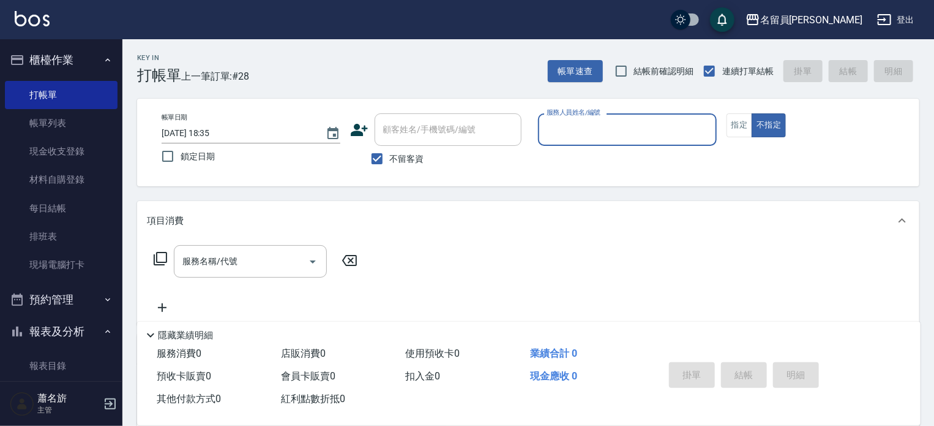
type input "="
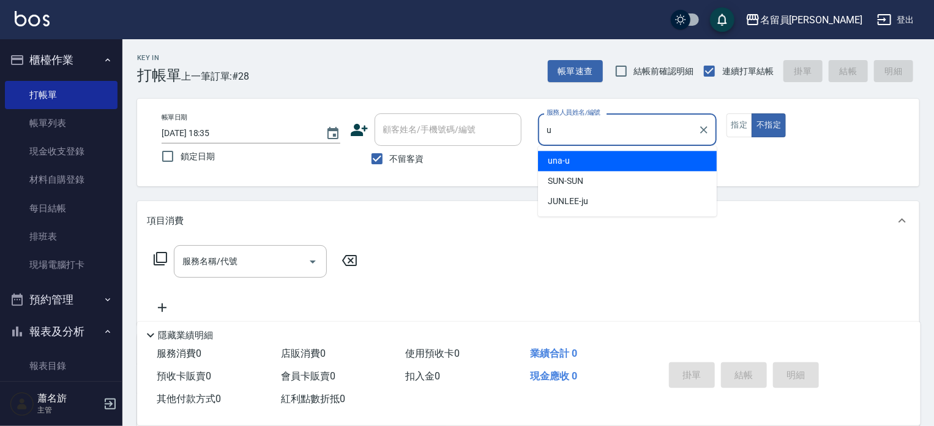
type input "una-u"
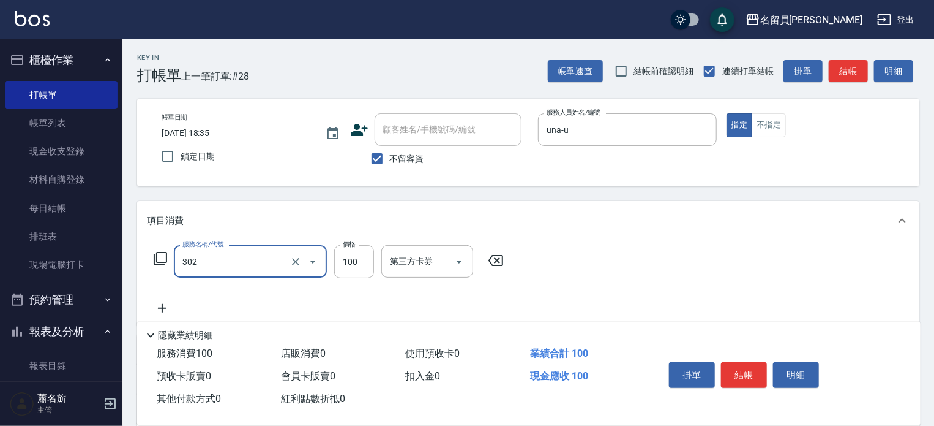
type input "剪髮(302)"
type input "250"
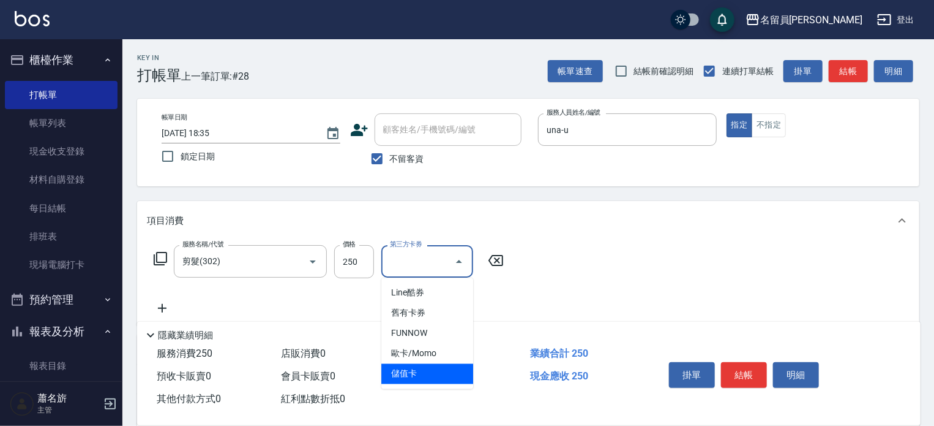
type input "儲值卡"
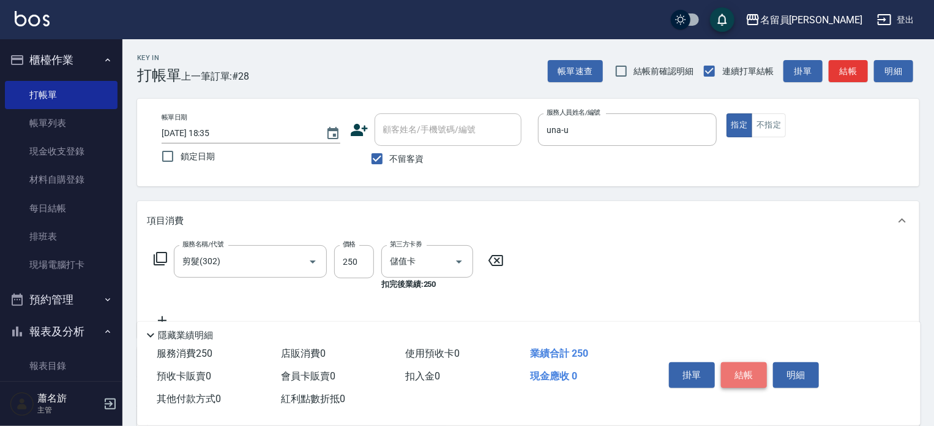
click at [749, 379] on button "結帳" at bounding box center [744, 375] width 46 height 26
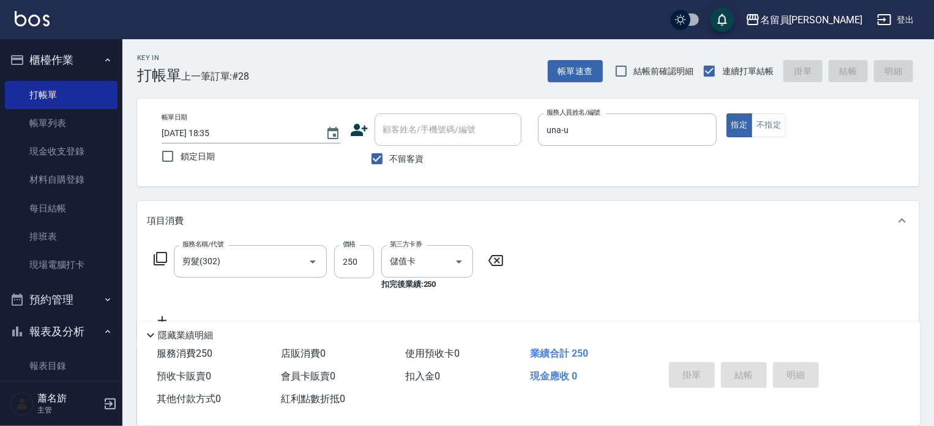
type input "[DATE] 18:36"
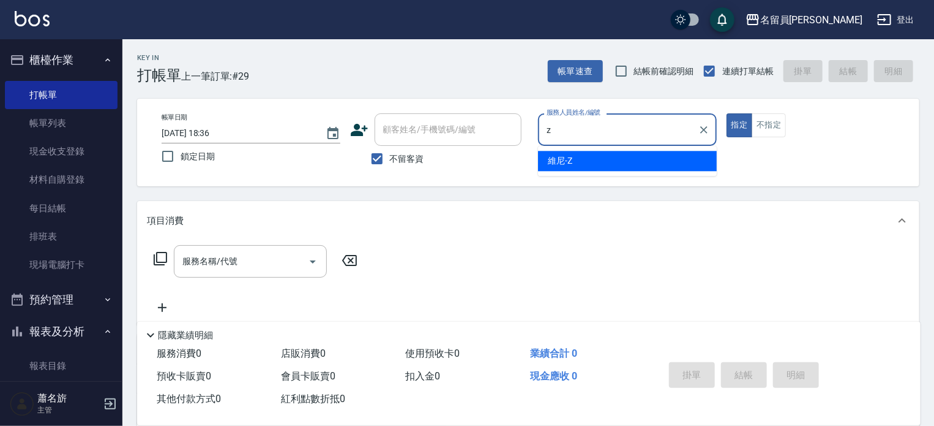
type input "維尼-Z"
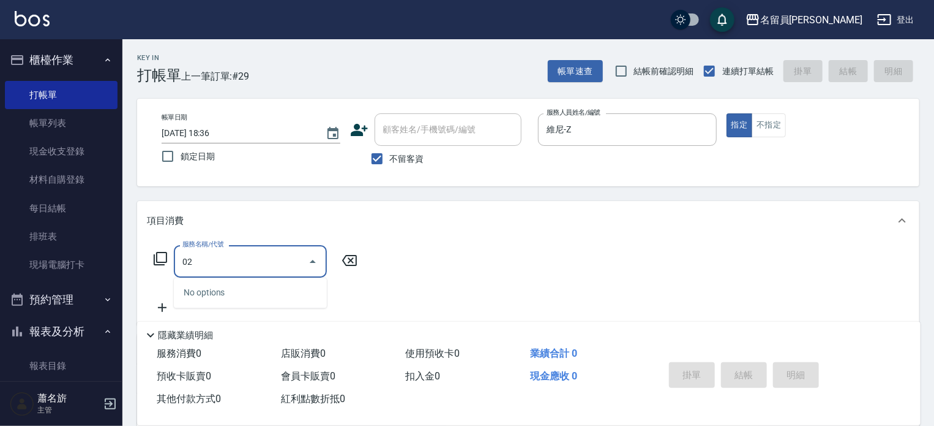
type input "0"
type input "一般洗髮(602)"
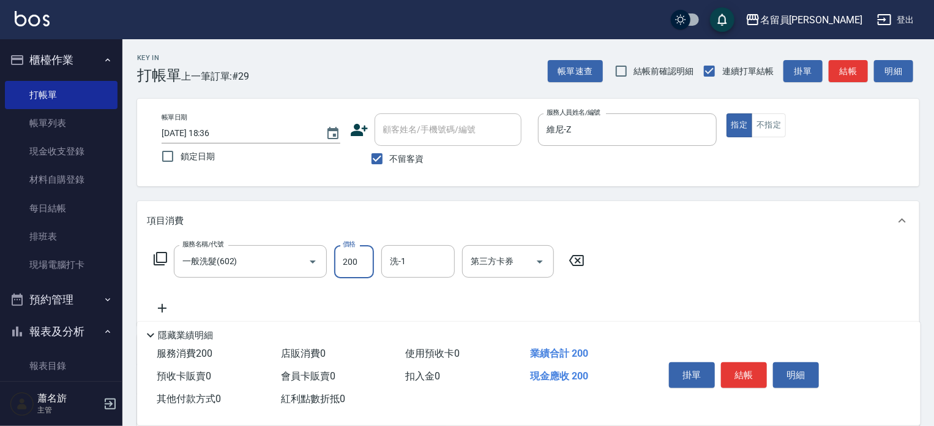
type input "200"
type input "[PERSON_NAME]-16"
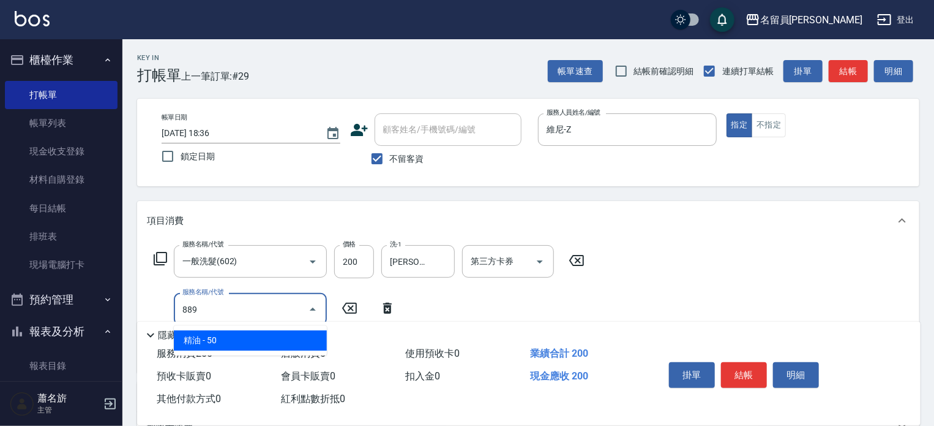
type input "精油(889)"
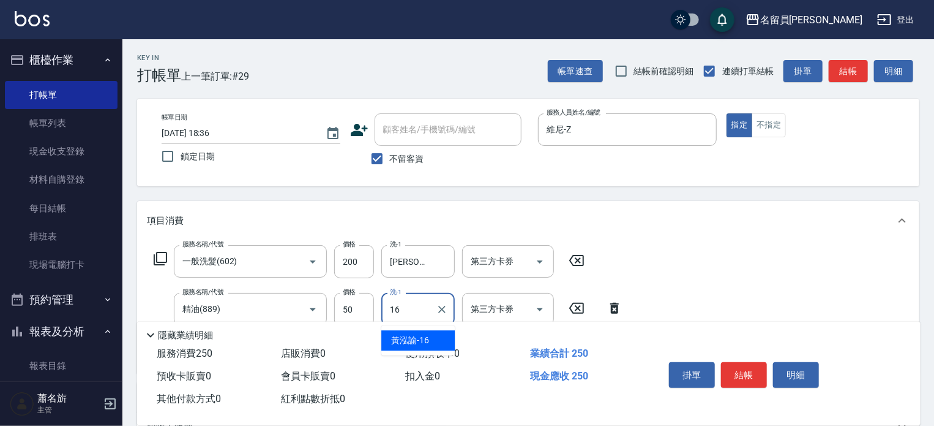
type input "[PERSON_NAME]-16"
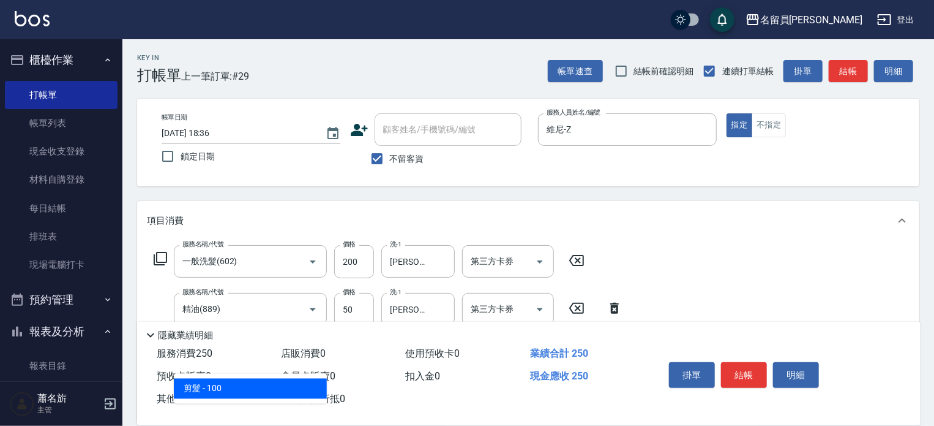
type input "剪髮(302)"
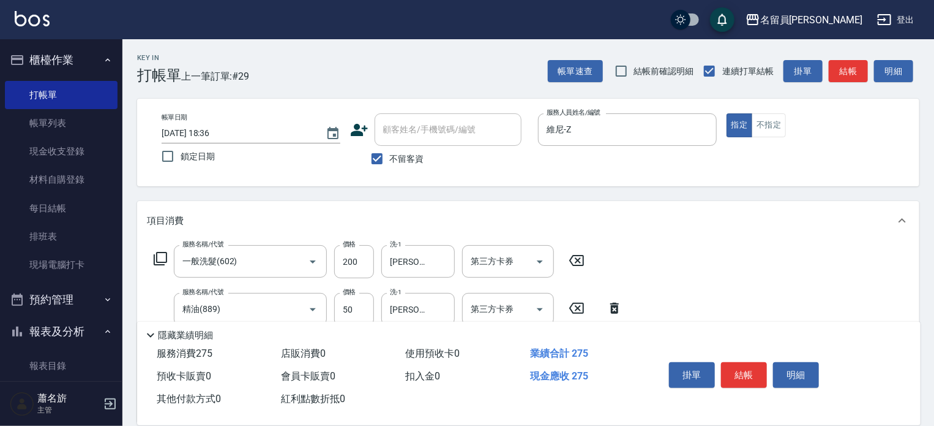
type input "250"
click at [745, 367] on button "結帳" at bounding box center [744, 375] width 46 height 26
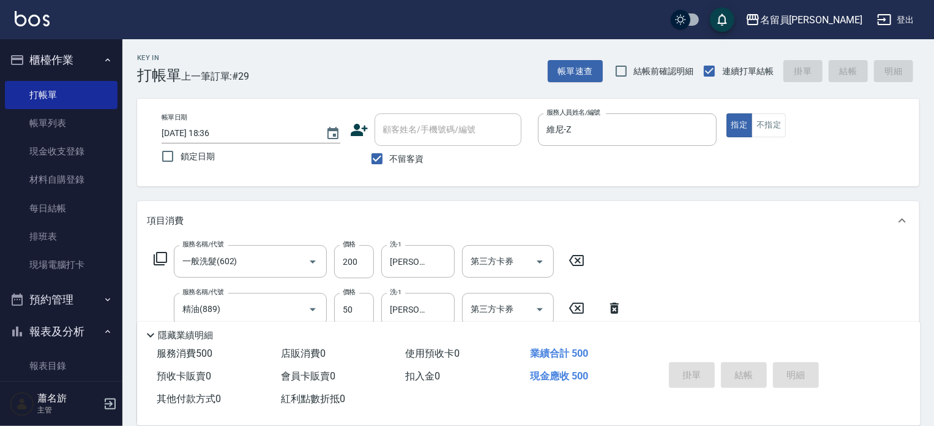
type input "[DATE] 19:08"
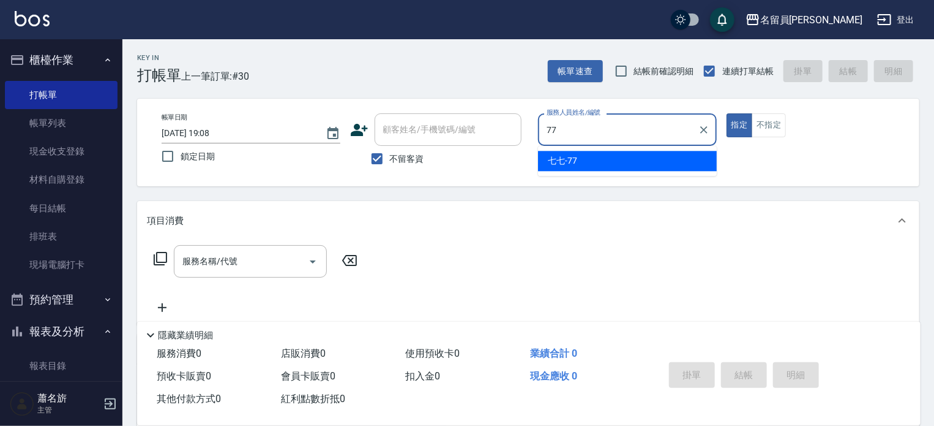
type input "七七-77"
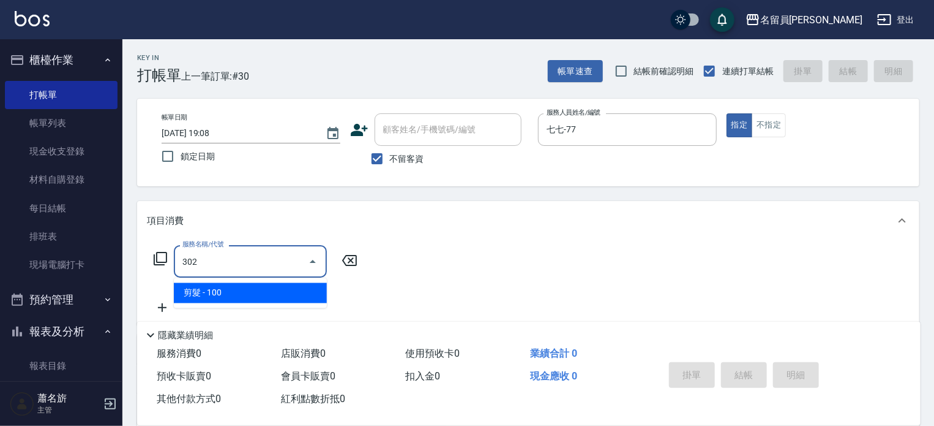
type input "剪髮(302)"
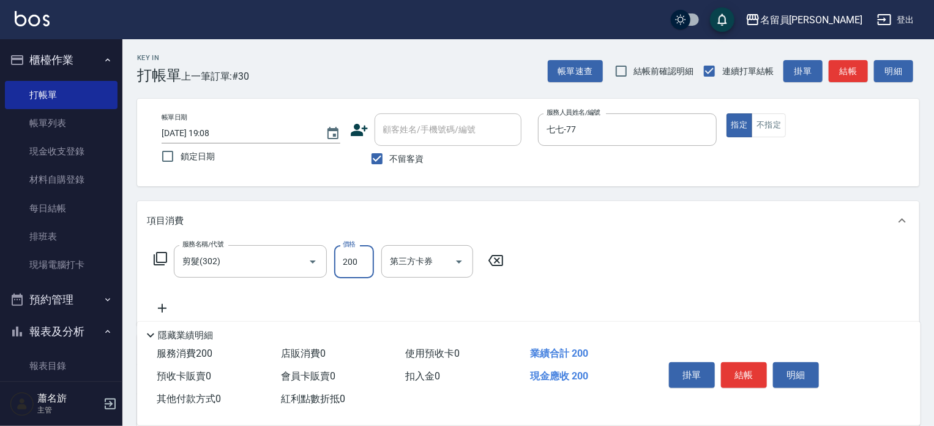
type input "200"
click at [744, 367] on button "結帳" at bounding box center [744, 375] width 46 height 26
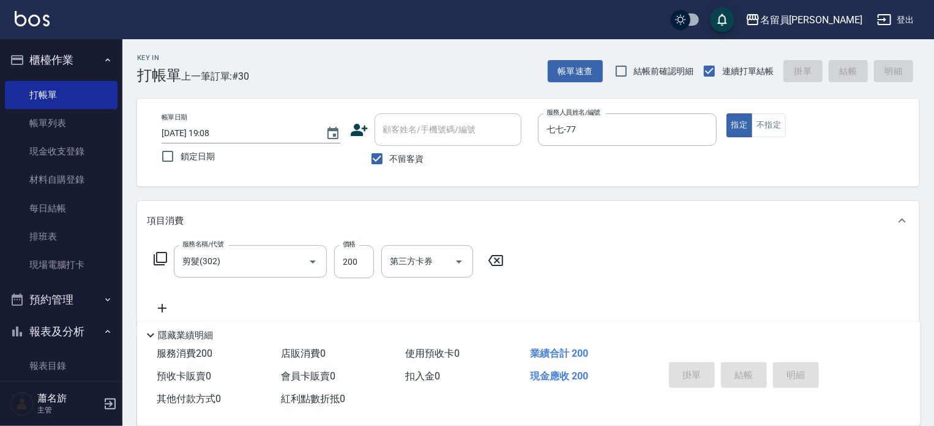
type input "[DATE] 19:28"
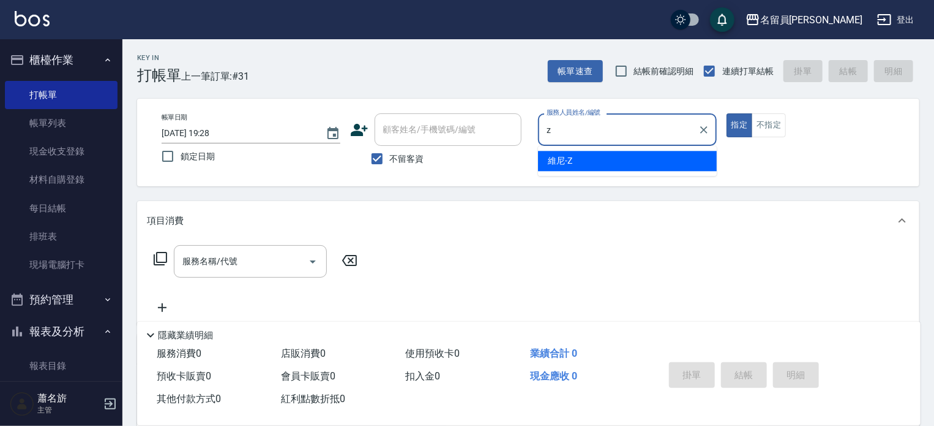
type input "維尼-Z"
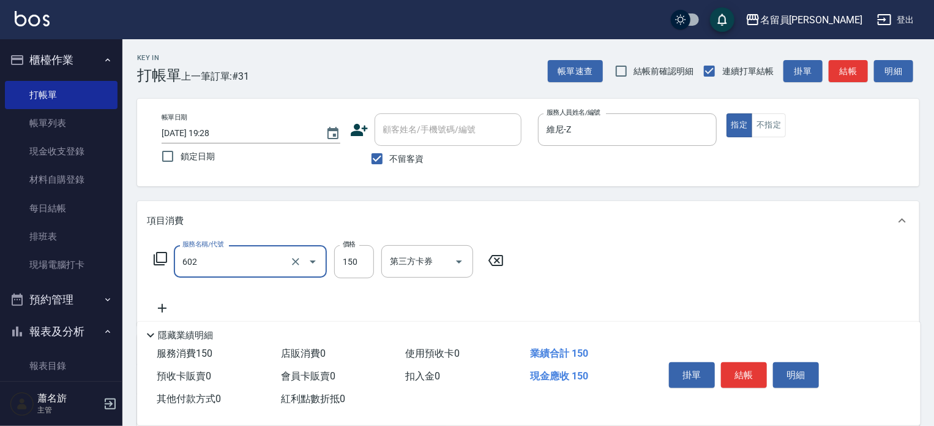
type input "一般洗髮(602)"
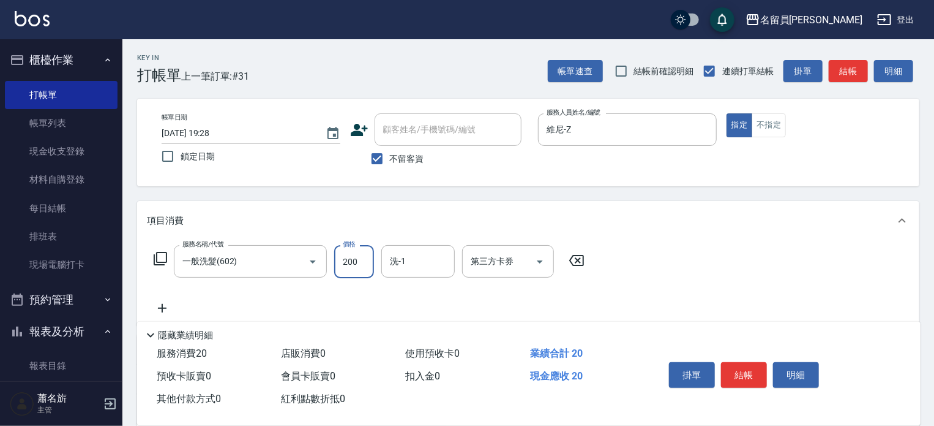
type input "200"
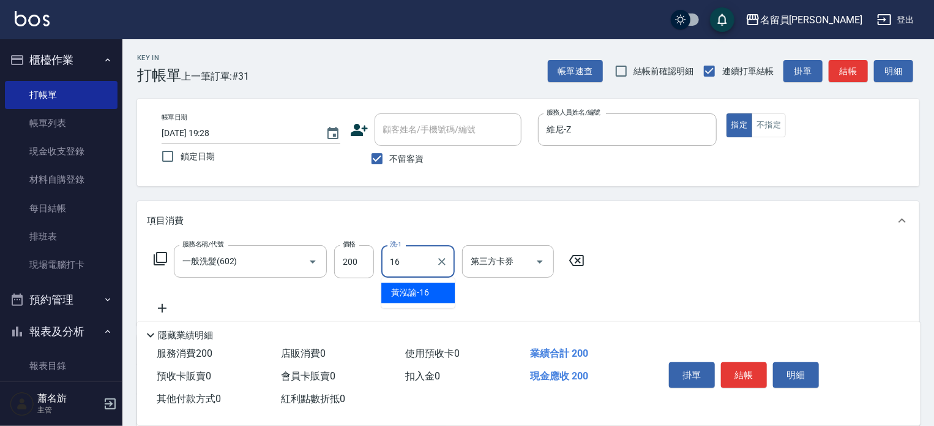
type input "[PERSON_NAME]-16"
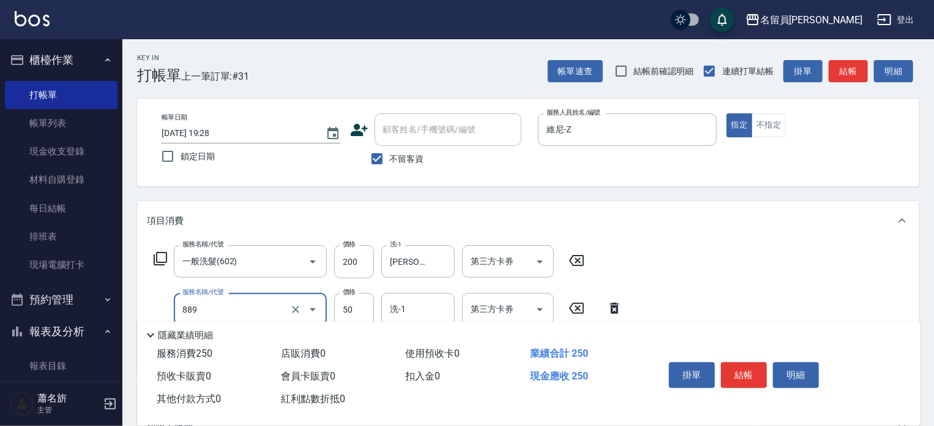
type input "精油(889)"
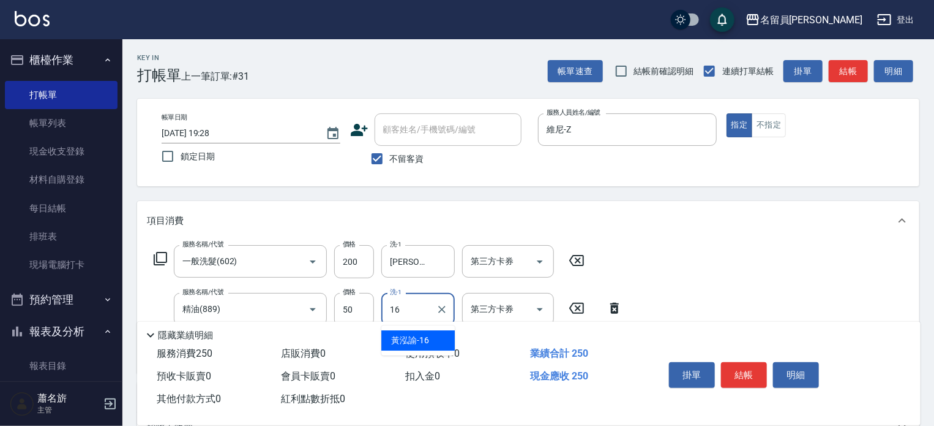
type input "[PERSON_NAME]-16"
type input "3"
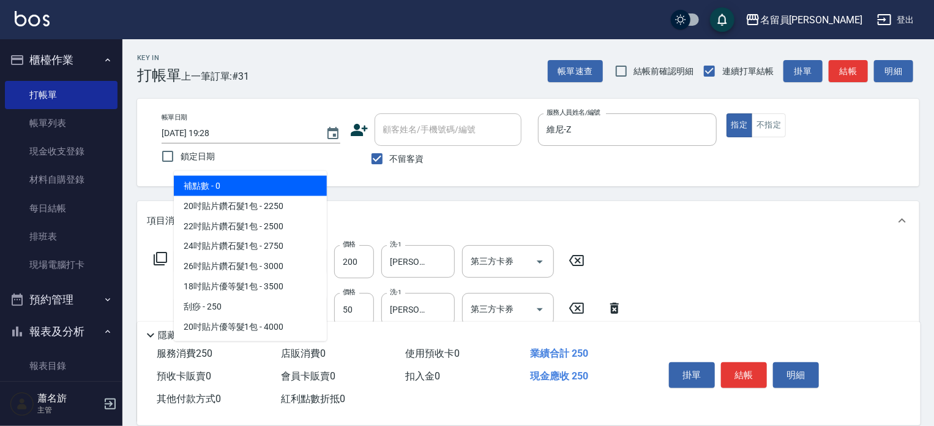
click at [748, 372] on button "結帳" at bounding box center [744, 375] width 46 height 26
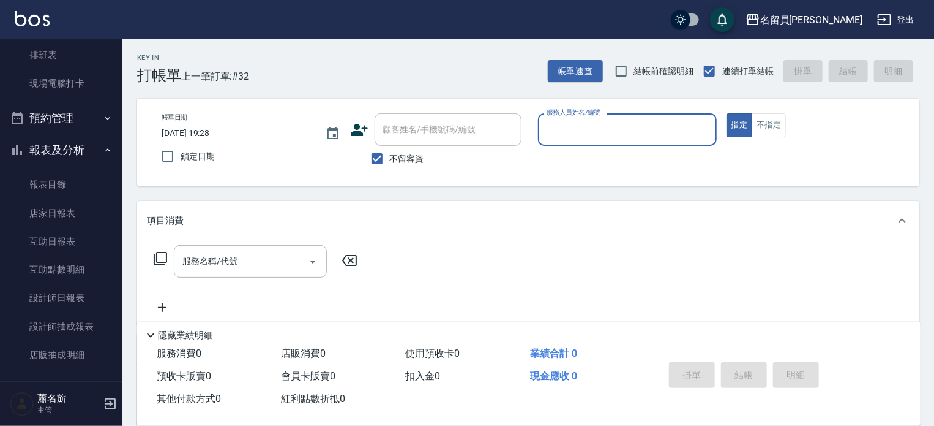
scroll to position [184, 0]
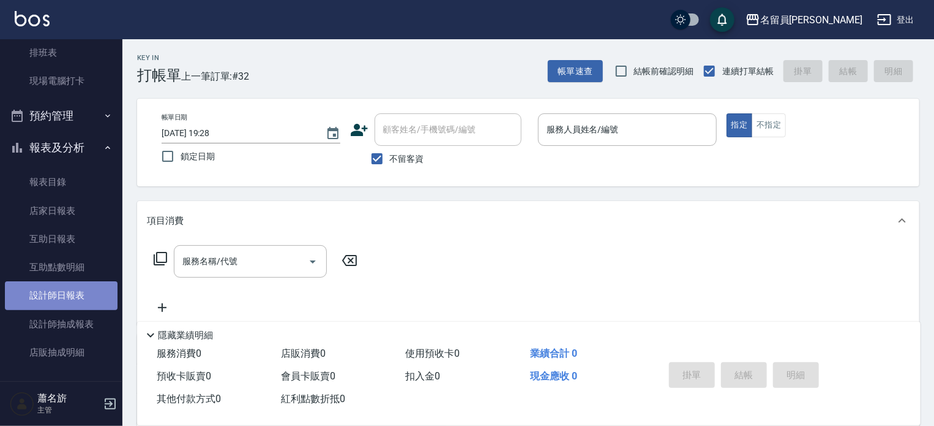
click at [73, 291] on link "設計師日報表" at bounding box center [61, 295] width 113 height 28
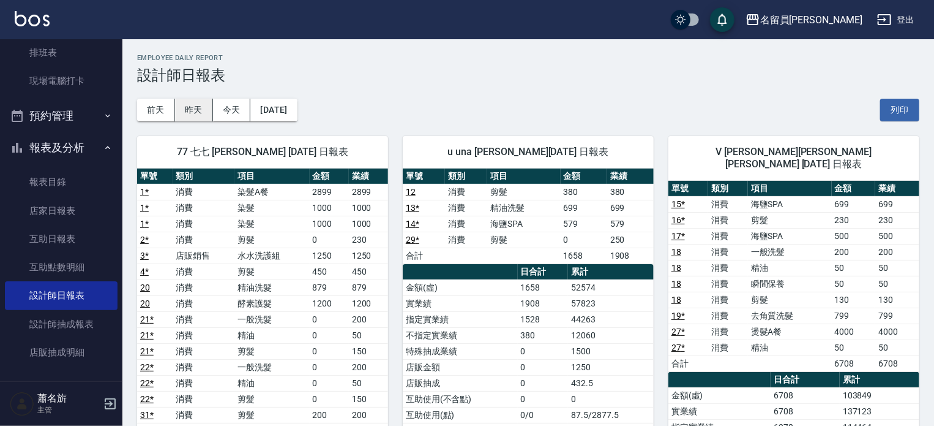
click at [197, 117] on button "昨天" at bounding box center [194, 110] width 38 height 23
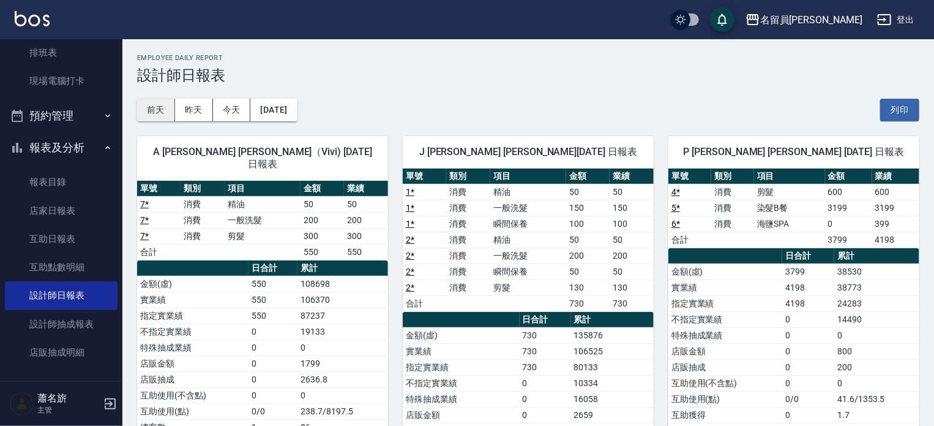
click at [152, 102] on button "前天" at bounding box center [156, 110] width 38 height 23
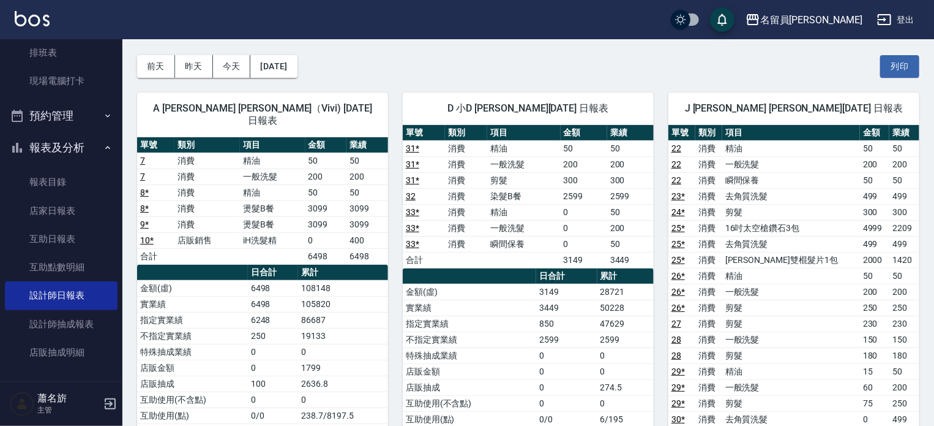
scroll to position [61, 0]
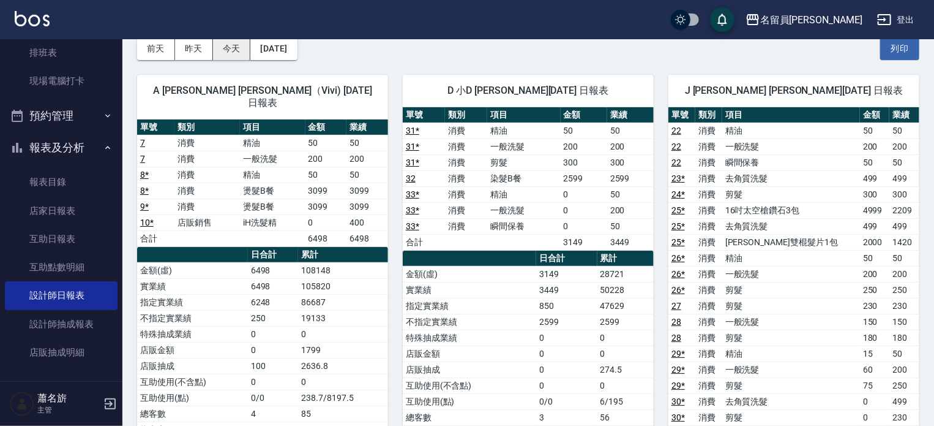
click at [223, 46] on button "今天" at bounding box center [232, 48] width 38 height 23
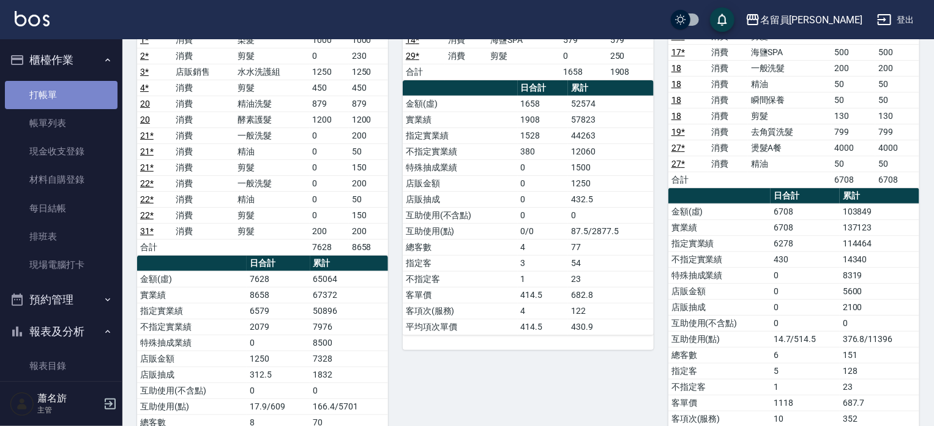
click at [83, 88] on link "打帳單" at bounding box center [61, 95] width 113 height 28
